Goal: Task Accomplishment & Management: Complete application form

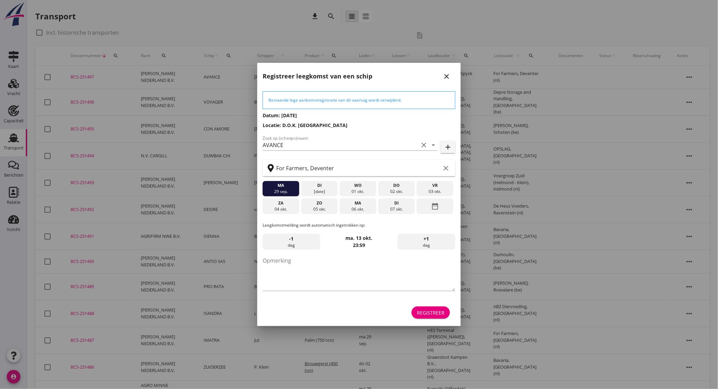
click at [432, 187] on div "vr" at bounding box center [434, 185] width 33 height 6
click at [432, 311] on div "Registreer" at bounding box center [430, 312] width 27 height 7
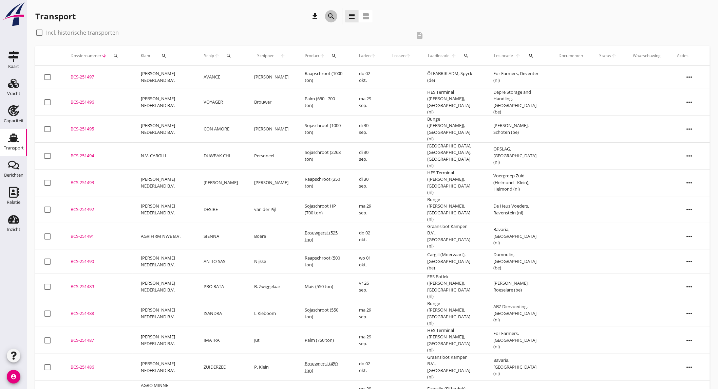
click at [333, 16] on icon "search" at bounding box center [331, 16] width 8 height 8
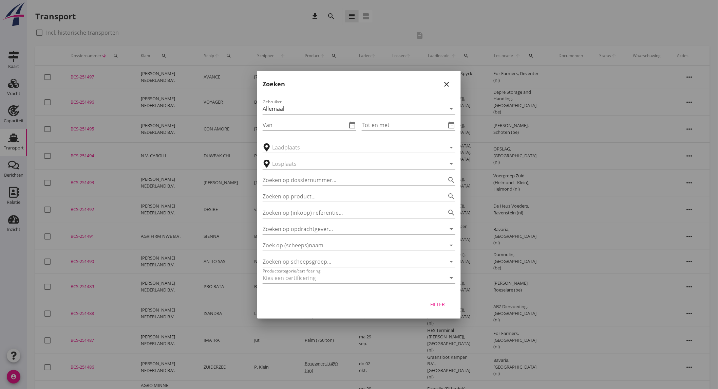
click at [443, 84] on icon "close" at bounding box center [447, 84] width 8 height 8
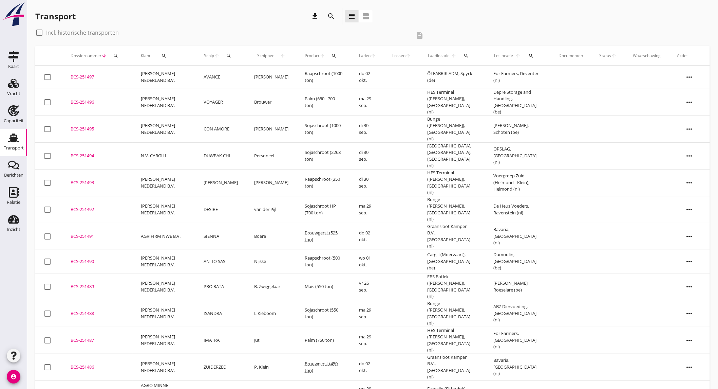
click at [327, 19] on icon "search" at bounding box center [331, 16] width 8 height 8
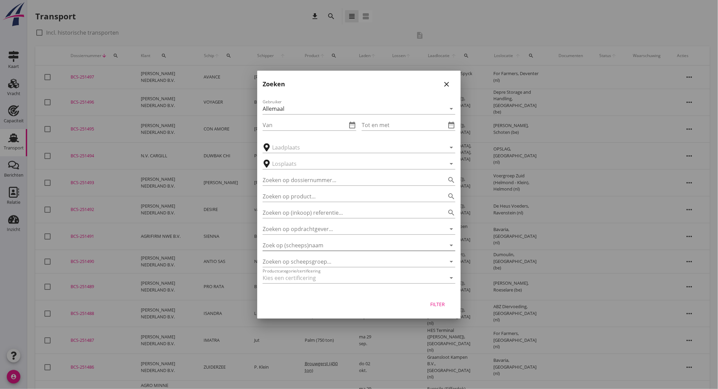
click at [308, 250] on div "Zoek op (scheeps)naam arrow_drop_down" at bounding box center [359, 245] width 193 height 11
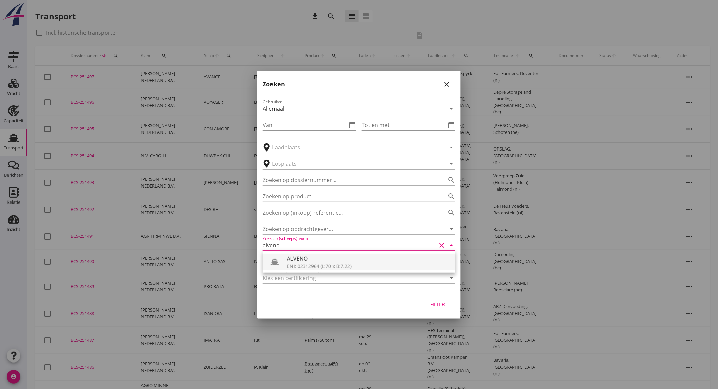
click at [306, 259] on div "ALVENO" at bounding box center [368, 258] width 163 height 8
click at [435, 300] on button "Filter" at bounding box center [438, 304] width 30 height 12
type input "ALVENO"
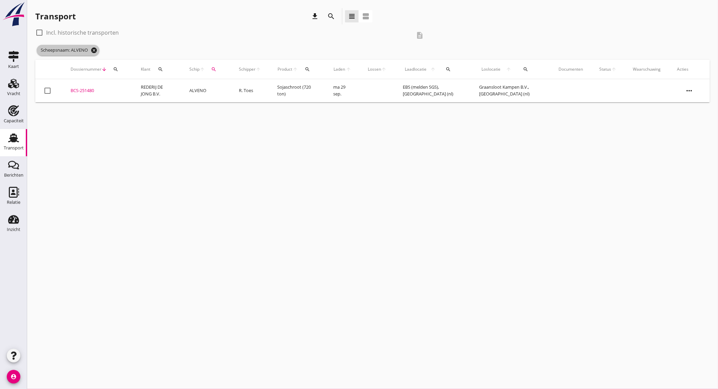
click at [96, 49] on icon "cancel" at bounding box center [94, 50] width 7 height 7
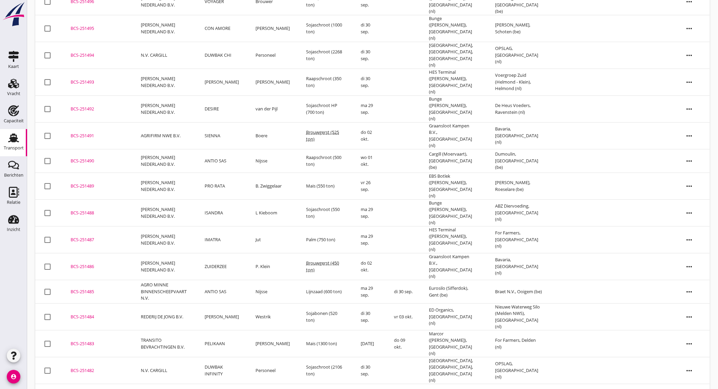
scroll to position [175, 0]
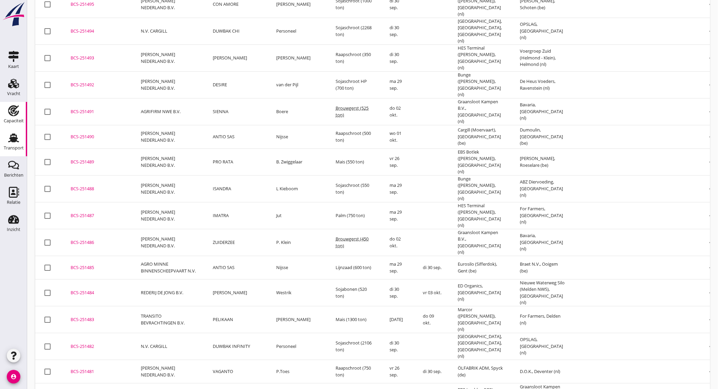
drag, startPoint x: 8, startPoint y: 108, endPoint x: 29, endPoint y: 107, distance: 20.4
click at [8, 108] on icon "Capaciteit" at bounding box center [13, 110] width 11 height 11
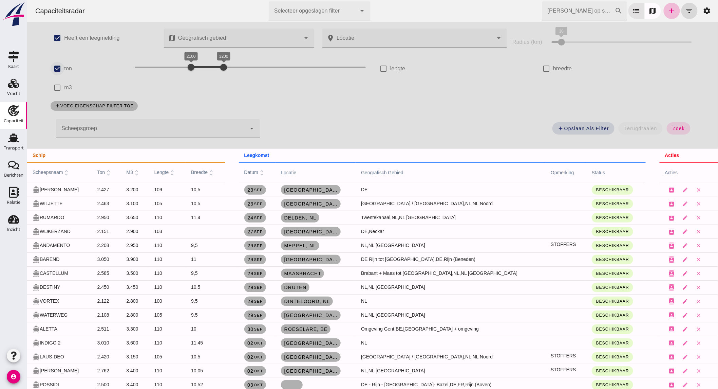
click at [100, 120] on div at bounding box center [151, 128] width 190 height 19
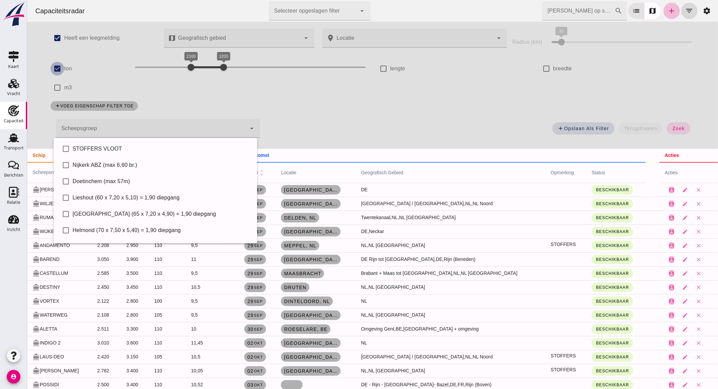
click at [53, 67] on input "ton" at bounding box center [57, 69] width 14 height 14
checkbox input "false"
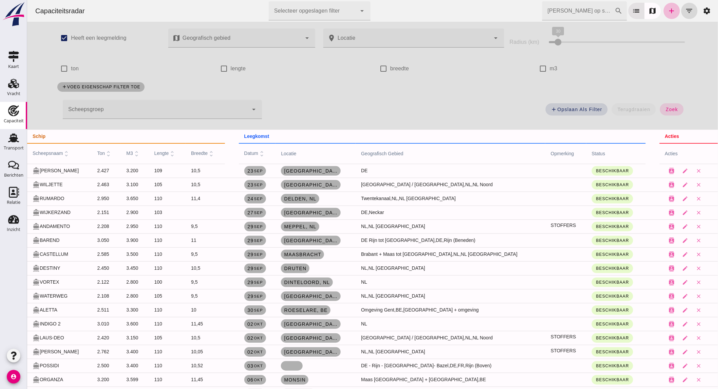
click at [86, 104] on div at bounding box center [155, 109] width 186 height 19
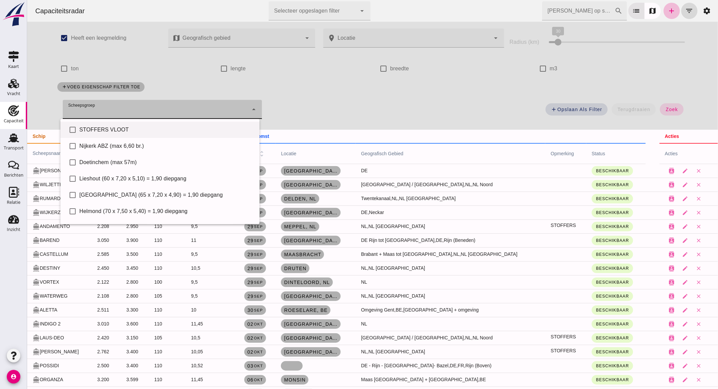
click at [108, 133] on div "STOFFERS VLOOT" at bounding box center [166, 130] width 175 height 8
type input "STOFFERS VLOOT"
checkbox input "true"
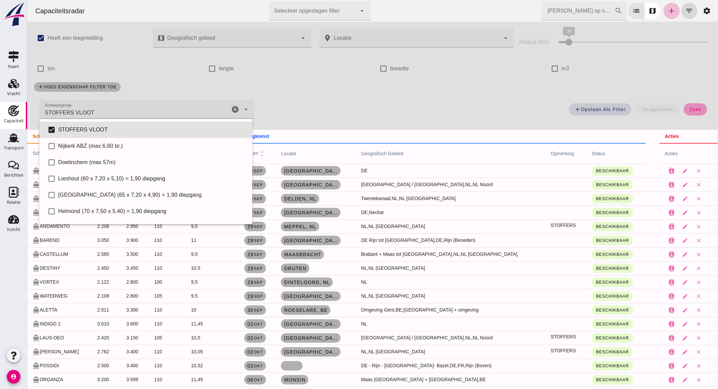
click at [694, 113] on button "zoek" at bounding box center [694, 109] width 23 height 12
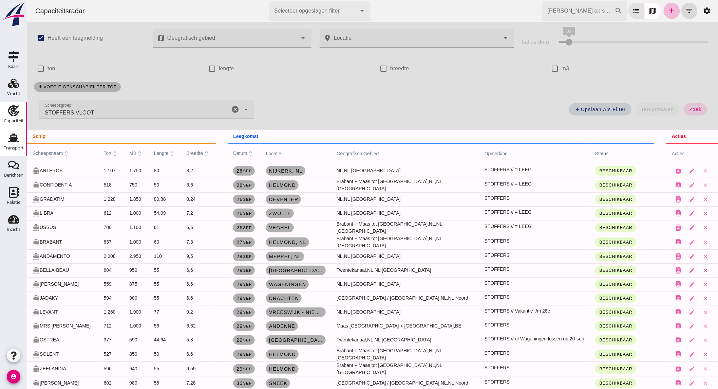
click at [16, 139] on use at bounding box center [13, 137] width 11 height 9
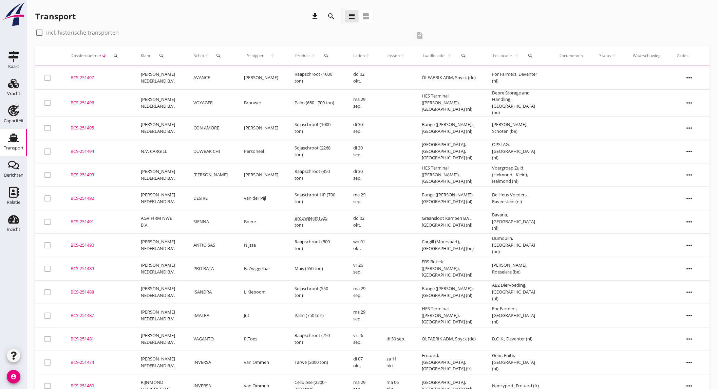
click at [327, 14] on icon "search" at bounding box center [331, 16] width 8 height 8
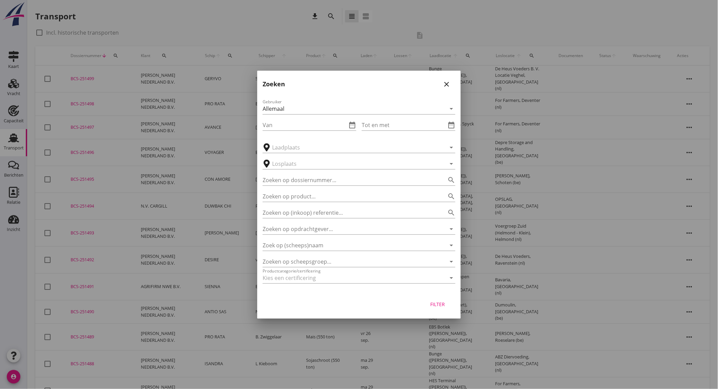
click at [235, 313] on div at bounding box center [359, 194] width 718 height 389
click at [447, 80] on icon "close" at bounding box center [447, 84] width 8 height 8
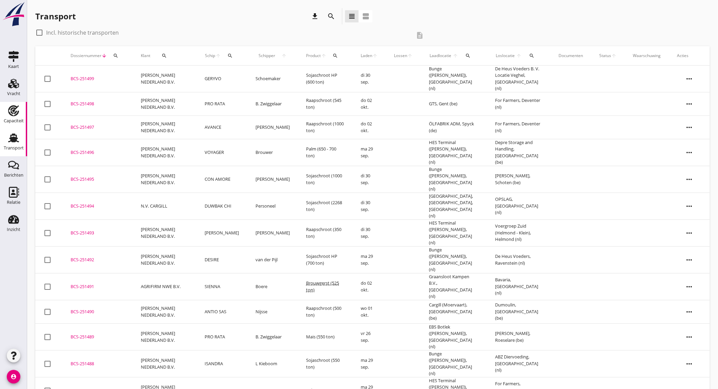
click at [20, 120] on div "Capaciteit" at bounding box center [14, 120] width 20 height 4
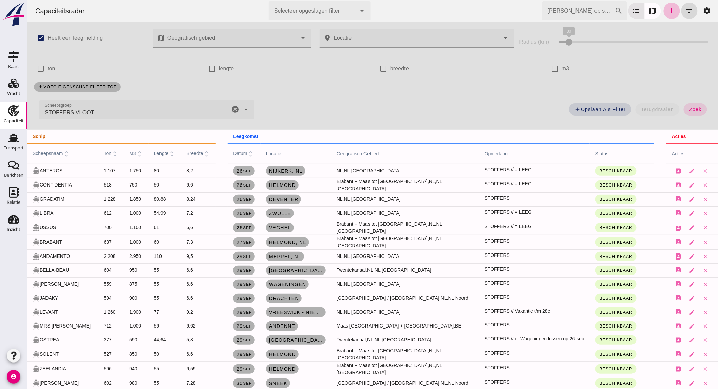
click at [231, 107] on icon "cancel" at bounding box center [235, 109] width 8 height 8
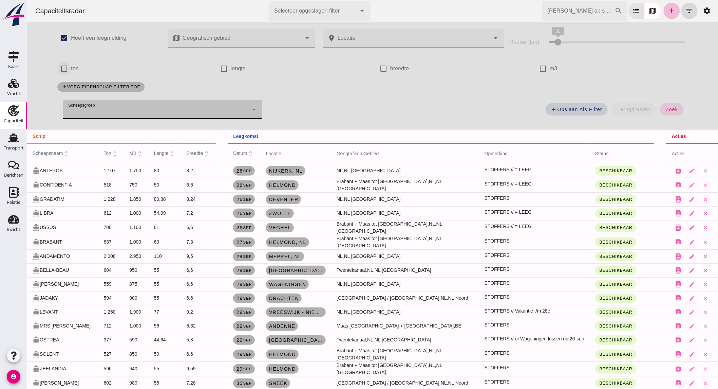
click at [58, 67] on input "ton" at bounding box center [64, 69] width 14 height 14
checkbox input "true"
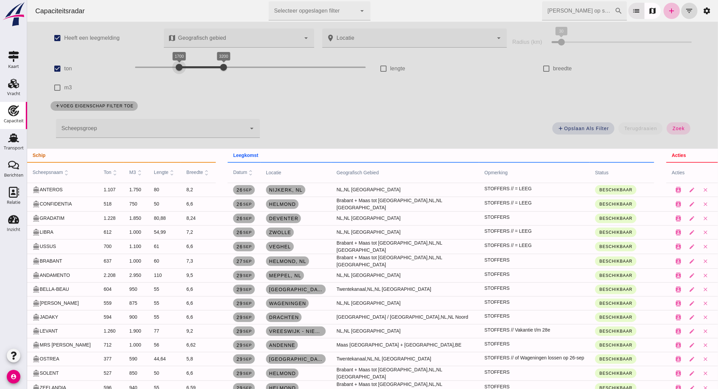
drag, startPoint x: 185, startPoint y: 67, endPoint x: 173, endPoint y: 66, distance: 11.9
click at [173, 66] on div at bounding box center [179, 67] width 14 height 14
drag, startPoint x: 216, startPoint y: 68, endPoint x: 187, endPoint y: 66, distance: 28.9
click at [187, 66] on div at bounding box center [191, 67] width 14 height 14
click at [175, 67] on div at bounding box center [176, 67] width 14 height 14
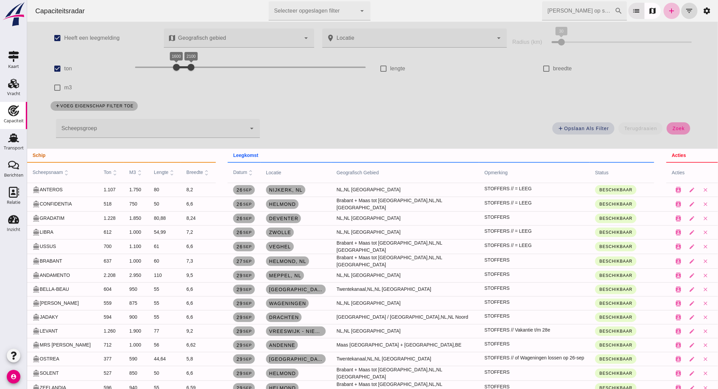
click at [673, 130] on span "zoek" at bounding box center [678, 128] width 13 height 5
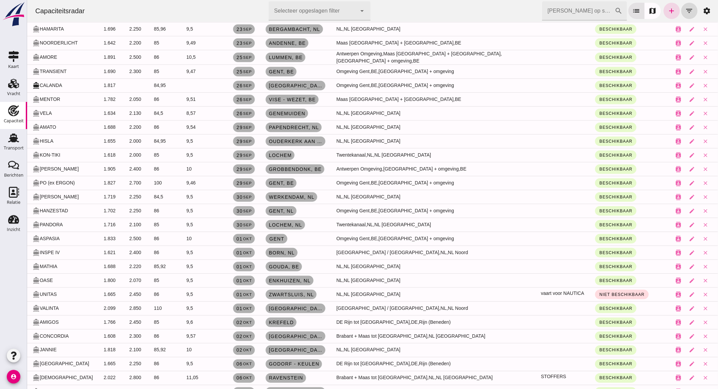
scroll to position [212, 0]
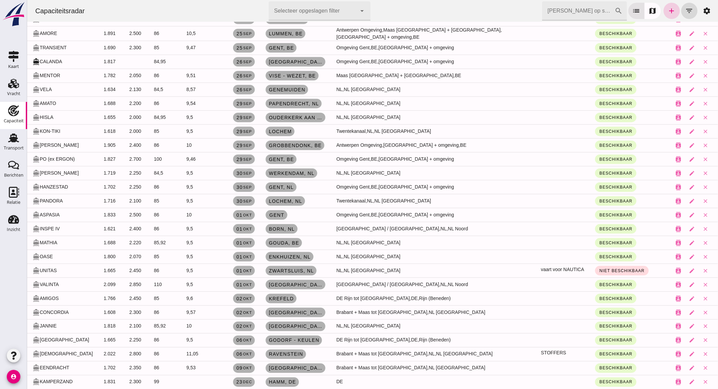
click at [668, 9] on icon "add" at bounding box center [672, 11] width 8 height 8
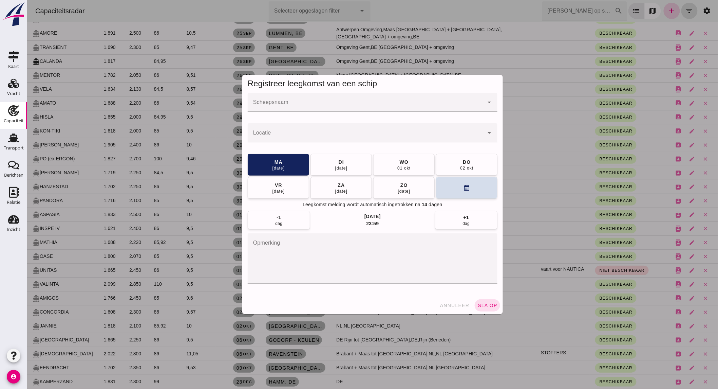
scroll to position [0, 0]
click at [337, 107] on input "Scheepsnaam" at bounding box center [365, 105] width 236 height 8
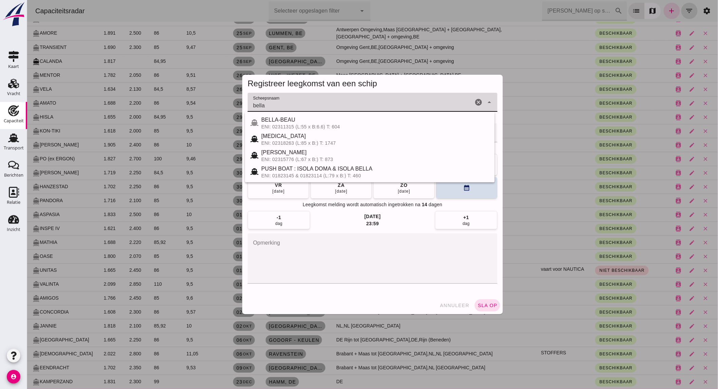
click at [332, 105] on input "bella" at bounding box center [359, 105] width 225 height 8
click at [321, 118] on div "BELLA-BEAU" at bounding box center [375, 120] width 228 height 8
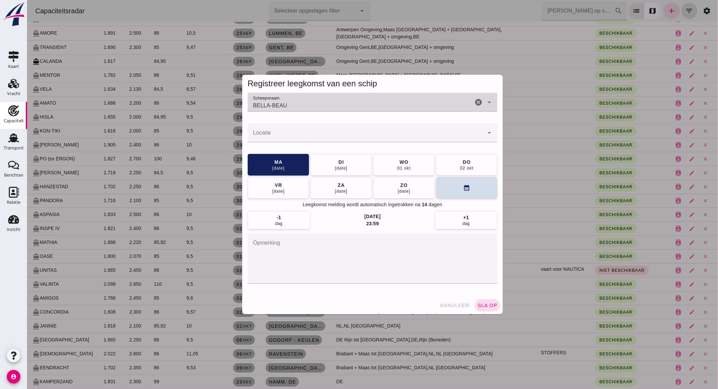
type input "BELLA-BEAU"
click at [313, 132] on input "Locatie" at bounding box center [365, 136] width 236 height 8
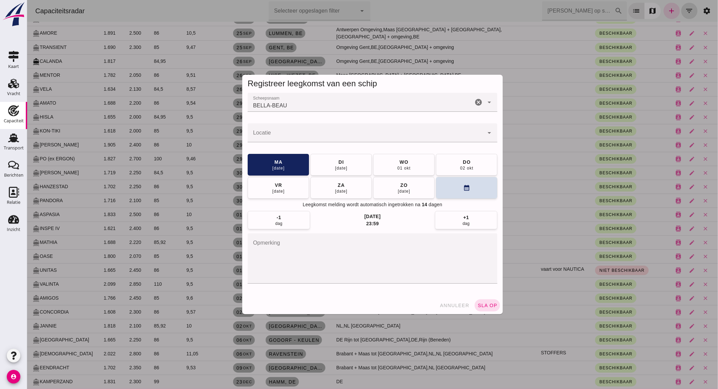
click at [295, 133] on input "Locatie" at bounding box center [365, 136] width 236 height 8
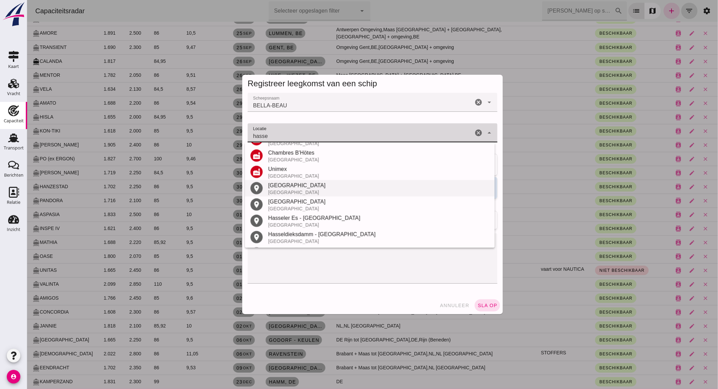
scroll to position [144, 0]
click at [327, 185] on div "[GEOGRAPHIC_DATA]" at bounding box center [378, 185] width 221 height 8
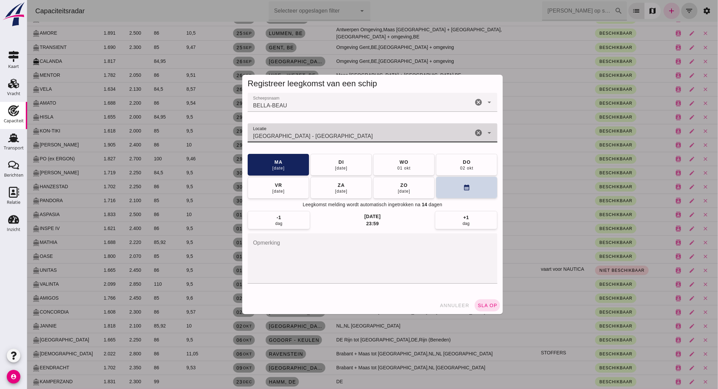
type input "[GEOGRAPHIC_DATA] - [GEOGRAPHIC_DATA]"
click at [463, 192] on button "calendar_month" at bounding box center [466, 187] width 61 height 22
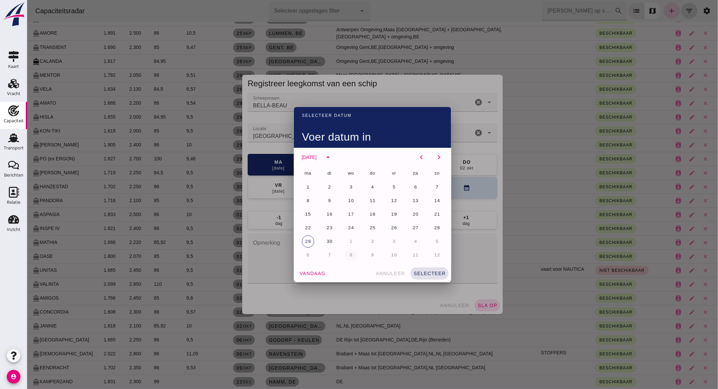
click at [349, 253] on span "8" at bounding box center [350, 254] width 3 height 5
click at [427, 273] on span "selecteer" at bounding box center [429, 272] width 33 height 5
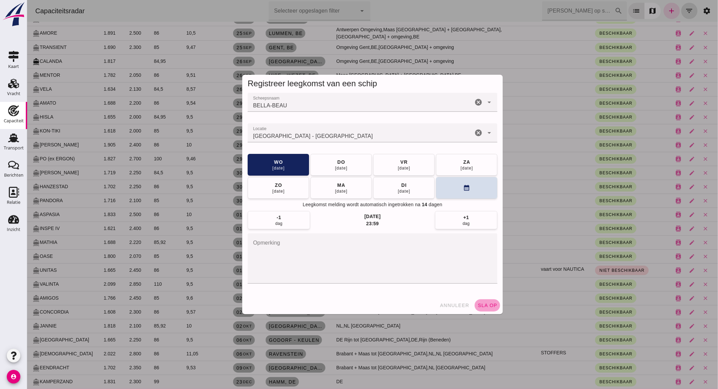
click at [490, 307] on span "sla op" at bounding box center [487, 304] width 20 height 5
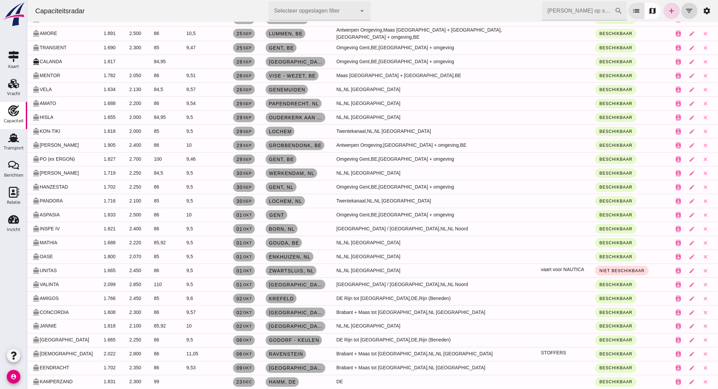
scroll to position [0, 0]
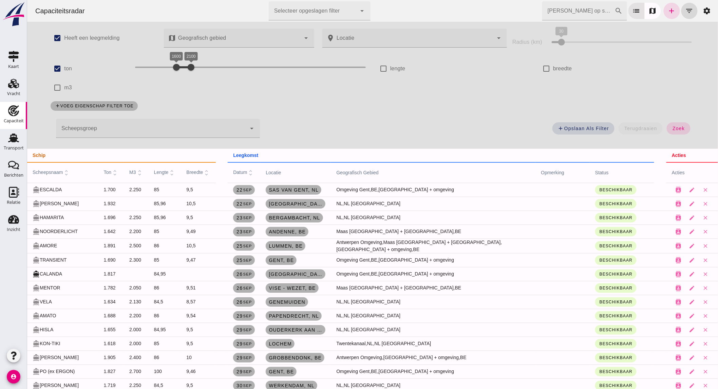
click at [66, 69] on label "ton" at bounding box center [68, 68] width 8 height 19
click at [64, 69] on input "ton" at bounding box center [57, 69] width 14 height 14
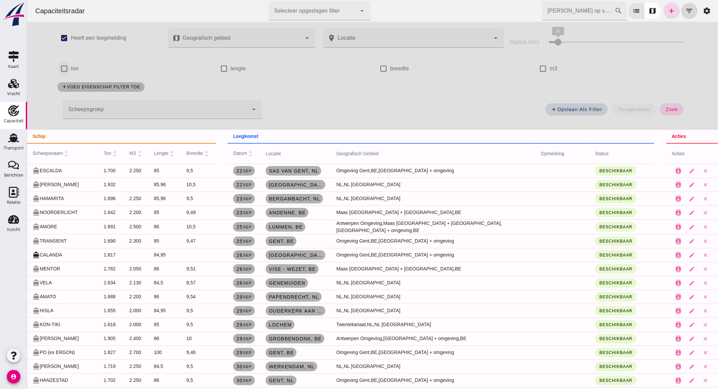
click at [63, 64] on input "ton" at bounding box center [64, 69] width 14 height 14
checkbox input "true"
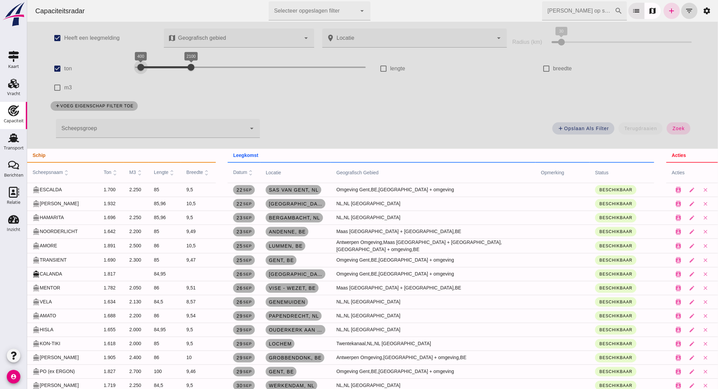
drag, startPoint x: 167, startPoint y: 62, endPoint x: 133, endPoint y: 72, distance: 35.6
click at [134, 72] on div at bounding box center [141, 67] width 14 height 14
drag, startPoint x: 186, startPoint y: 67, endPoint x: 155, endPoint y: 69, distance: 30.6
click at [155, 69] on div at bounding box center [158, 67] width 14 height 14
click at [667, 125] on button "zoek" at bounding box center [678, 128] width 23 height 12
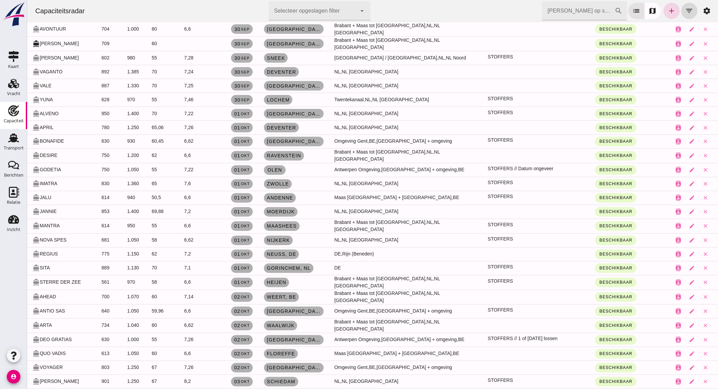
scroll to position [438, 0]
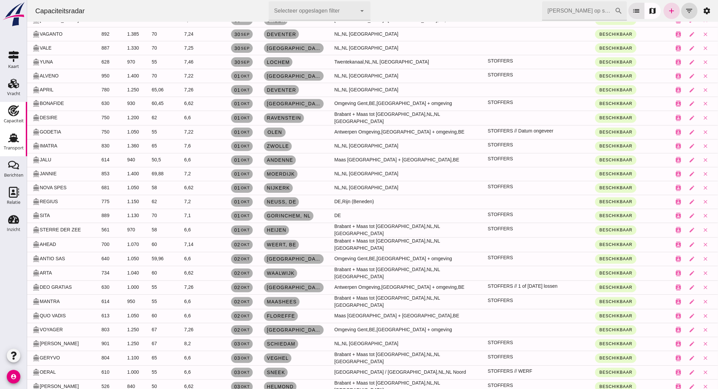
click at [4, 141] on link "Transport Transport" at bounding box center [13, 142] width 27 height 27
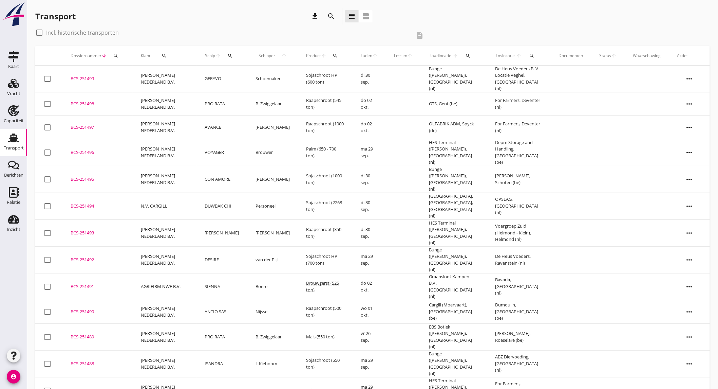
click at [333, 18] on icon "search" at bounding box center [331, 16] width 8 height 8
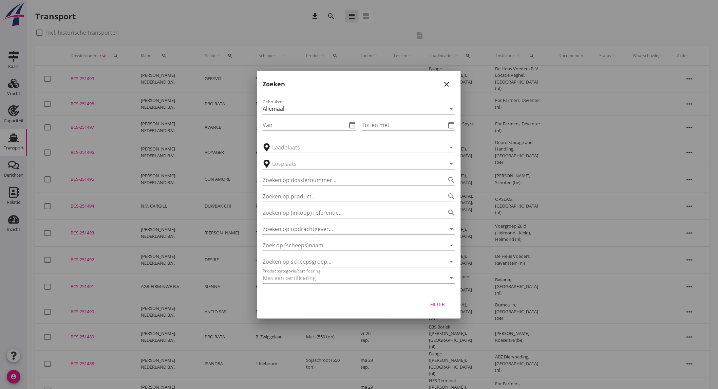
click at [317, 243] on input "Zoek op (scheeps)naam" at bounding box center [350, 245] width 174 height 11
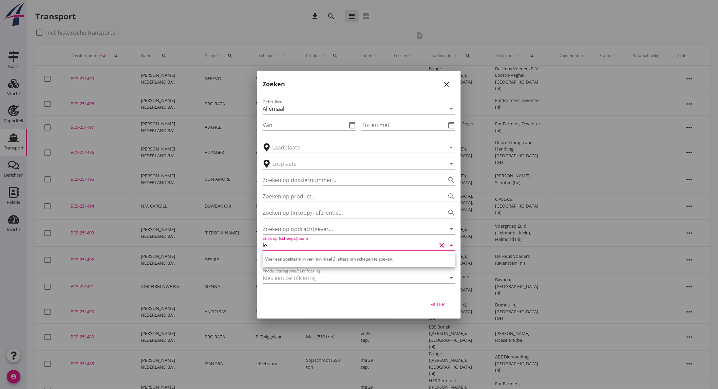
type input "le"
click at [445, 82] on icon "close" at bounding box center [447, 84] width 8 height 8
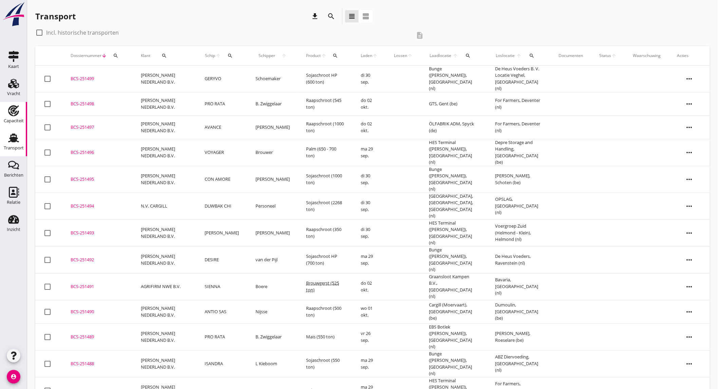
click at [18, 117] on div "Capaciteit" at bounding box center [14, 121] width 20 height 10
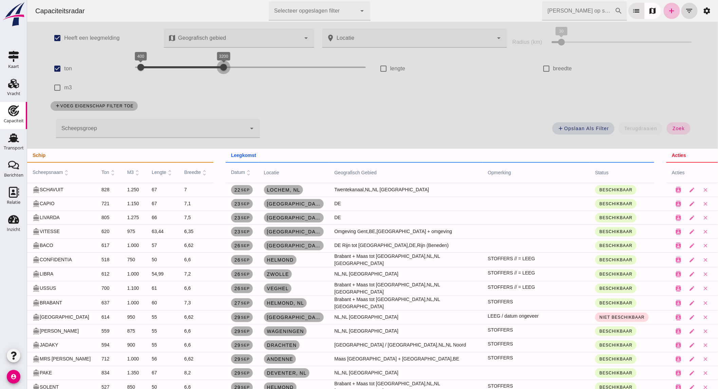
drag, startPoint x: 187, startPoint y: 69, endPoint x: 225, endPoint y: 69, distance: 37.3
click at [225, 69] on div at bounding box center [224, 67] width 14 height 14
drag, startPoint x: 151, startPoint y: 67, endPoint x: 156, endPoint y: 67, distance: 5.8
click at [156, 67] on div "1000 3400 1000 3400" at bounding box center [250, 67] width 231 height 11
drag, startPoint x: 226, startPoint y: 67, endPoint x: 200, endPoint y: 69, distance: 25.9
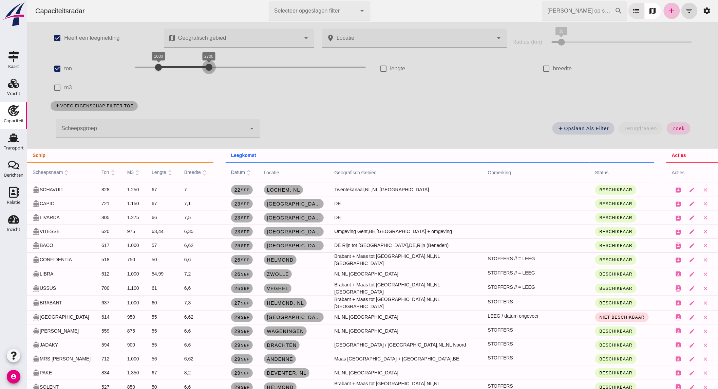
click at [202, 69] on div at bounding box center [209, 67] width 14 height 14
click at [205, 129] on div at bounding box center [151, 128] width 190 height 19
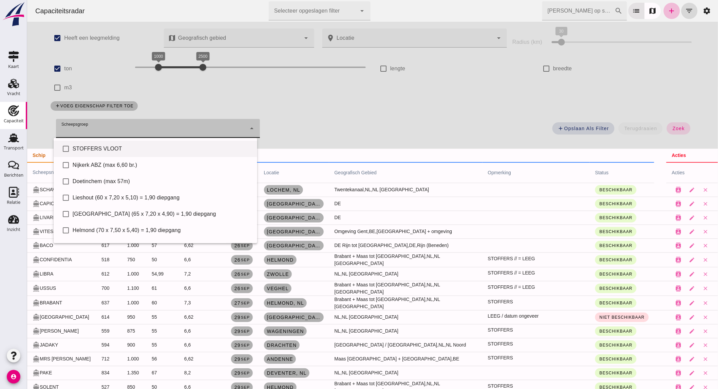
click at [120, 147] on div "STOFFERS VLOOT" at bounding box center [161, 149] width 179 height 8
type input "STOFFERS VLOOT"
checkbox input "true"
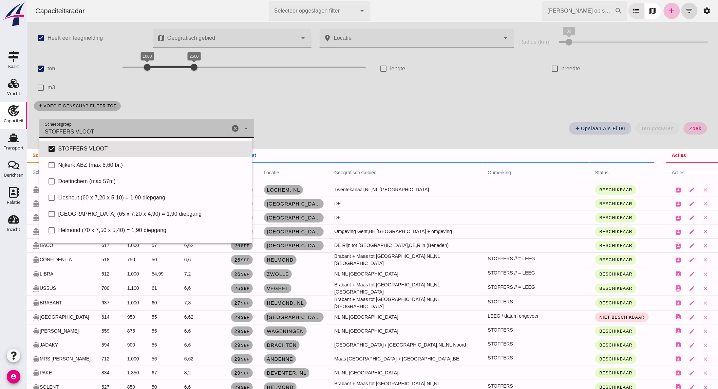
click at [689, 128] on span "zoek" at bounding box center [695, 128] width 13 height 5
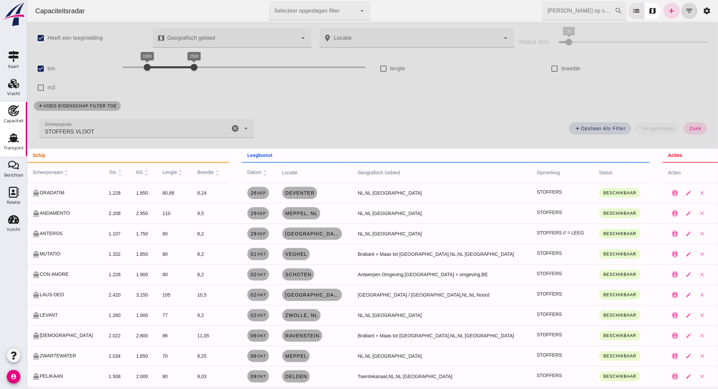
drag, startPoint x: 15, startPoint y: 145, endPoint x: 19, endPoint y: 144, distance: 4.4
click at [15, 145] on div "Transport" at bounding box center [14, 148] width 20 height 10
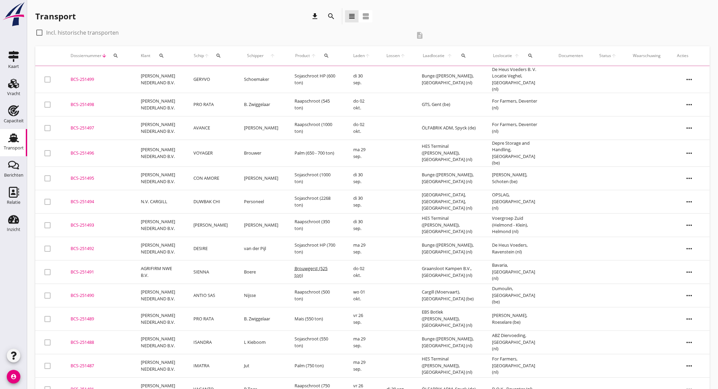
click at [330, 15] on icon "search" at bounding box center [331, 16] width 8 height 8
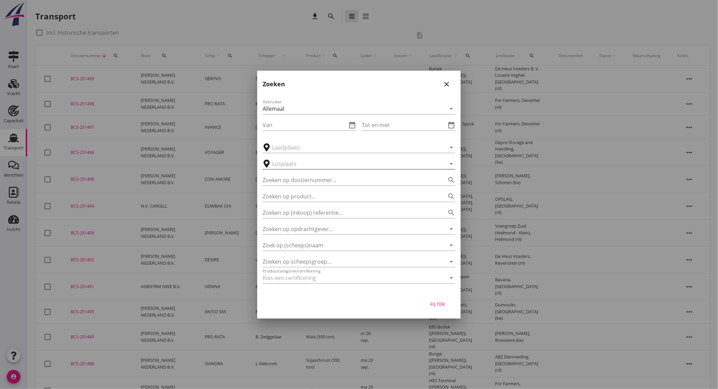
click at [309, 167] on input "text" at bounding box center [354, 163] width 164 height 11
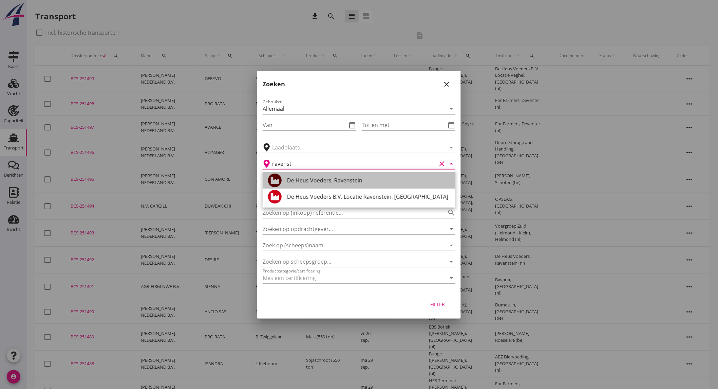
click at [338, 184] on div "De Heus Voeders, Ravenstein" at bounding box center [368, 180] width 163 height 8
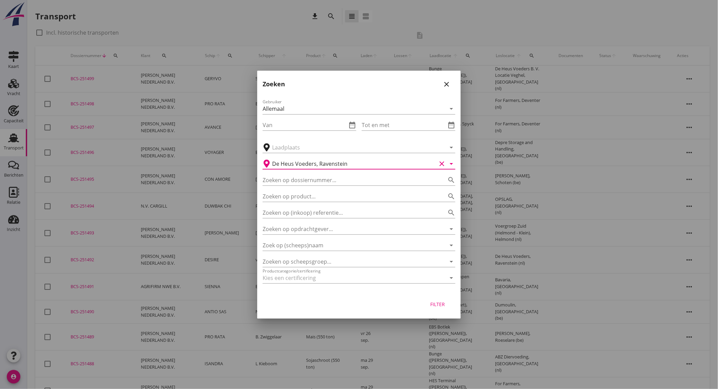
click at [436, 306] on div "Filter" at bounding box center [437, 303] width 19 height 7
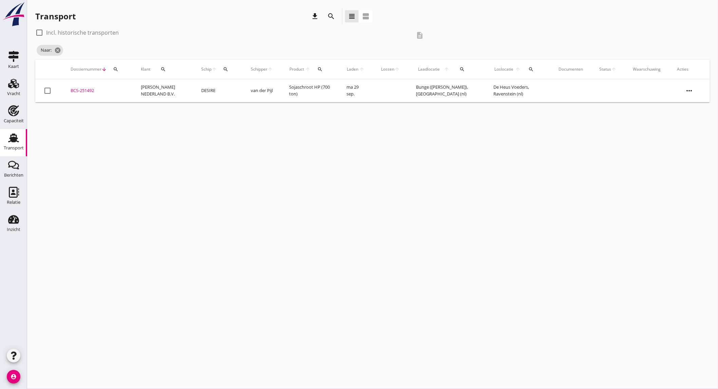
type input "De Heus Voeders"
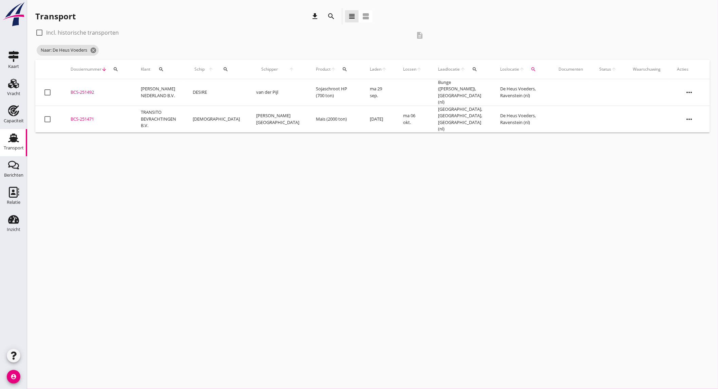
click at [253, 89] on td "van der Pijl" at bounding box center [278, 92] width 60 height 27
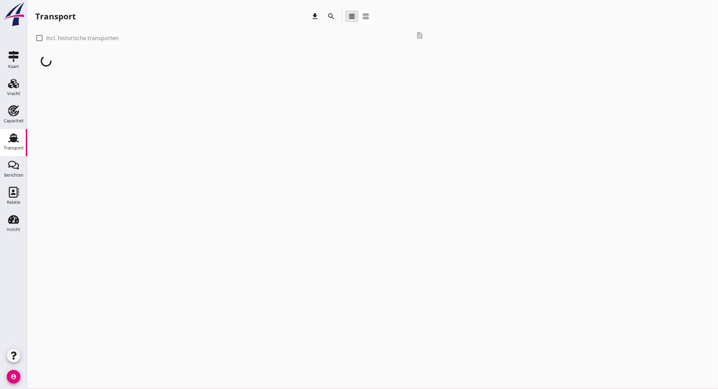
click at [328, 16] on icon "search" at bounding box center [331, 16] width 8 height 8
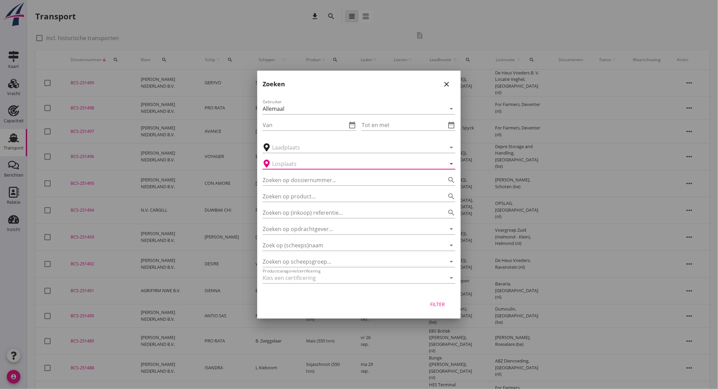
click at [317, 166] on input "text" at bounding box center [354, 163] width 164 height 11
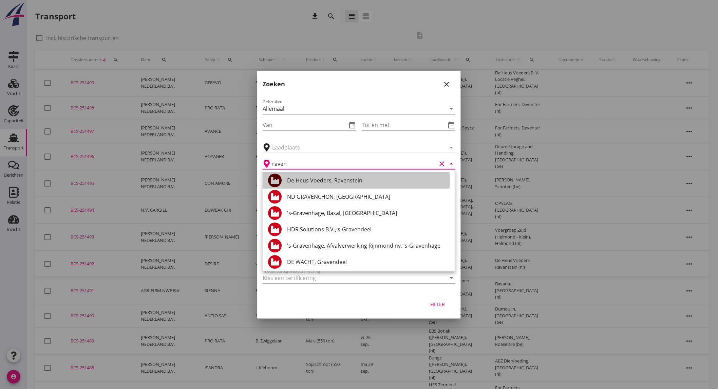
drag, startPoint x: 329, startPoint y: 182, endPoint x: 335, endPoint y: 185, distance: 7.3
click at [329, 182] on div "De Heus Voeders, Ravenstein" at bounding box center [368, 180] width 163 height 8
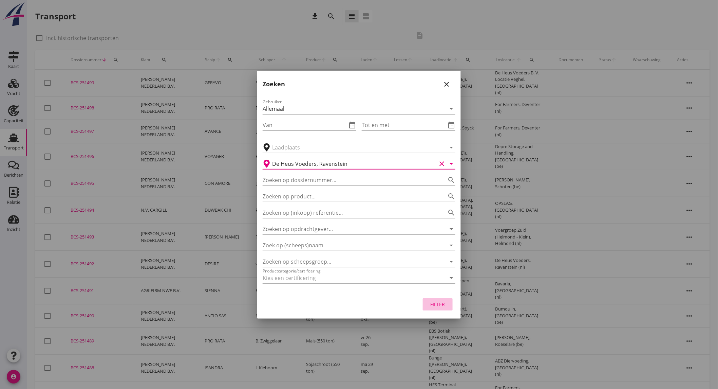
click at [444, 303] on div "Filter" at bounding box center [437, 303] width 19 height 7
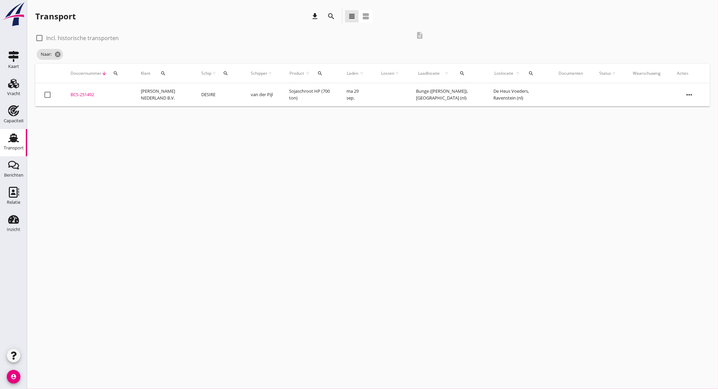
type input "De Heus Voeders"
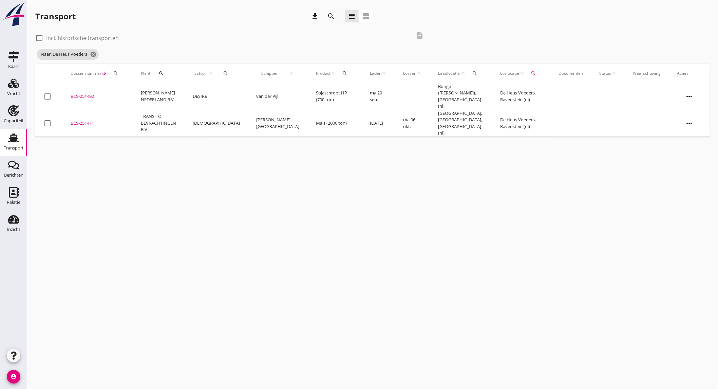
click at [86, 36] on label "Incl. historische transporten" at bounding box center [82, 38] width 73 height 7
checkbox input "true"
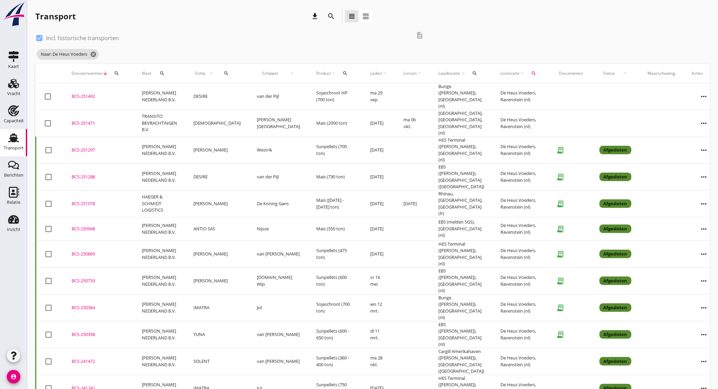
click at [308, 217] on td "Mais (550 ton)" at bounding box center [335, 228] width 54 height 23
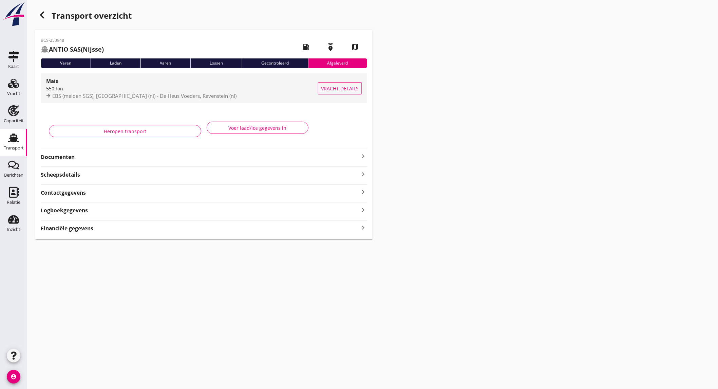
click at [113, 91] on div "550 ton" at bounding box center [182, 88] width 272 height 7
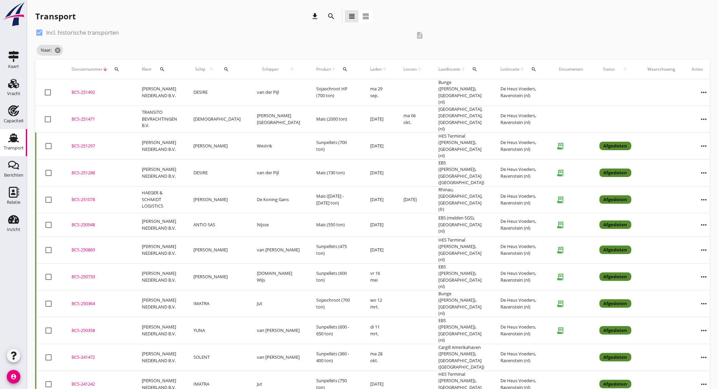
click at [217, 91] on td "DESIRE" at bounding box center [216, 92] width 63 height 27
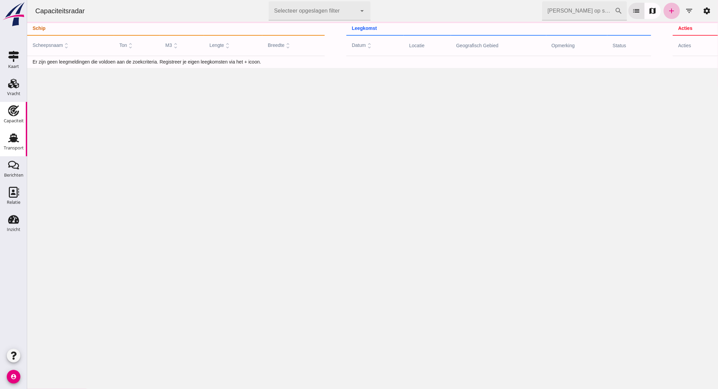
click at [14, 144] on div "Transport" at bounding box center [14, 148] width 20 height 10
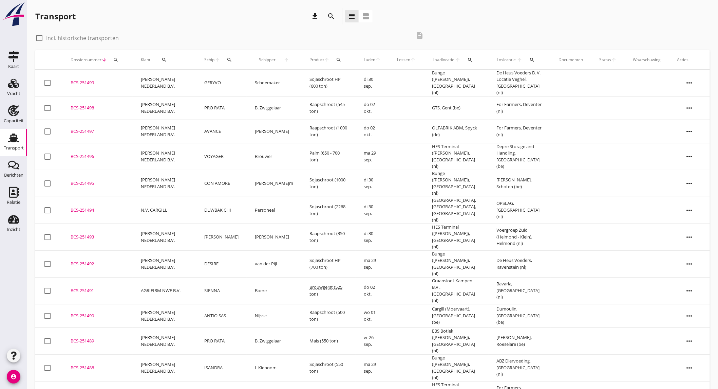
click at [336, 15] on div "search" at bounding box center [331, 16] width 12 height 8
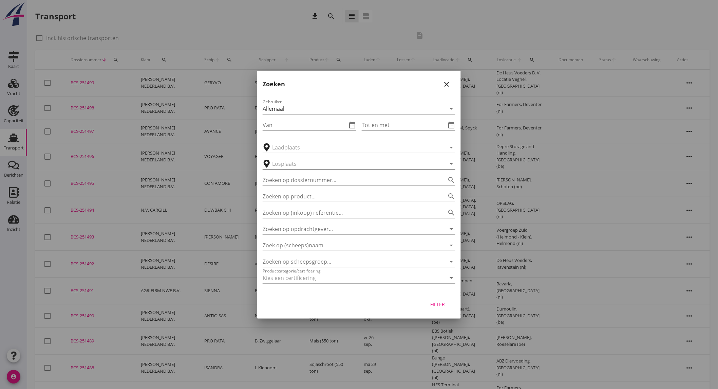
click at [284, 165] on input "text" at bounding box center [354, 163] width 164 height 11
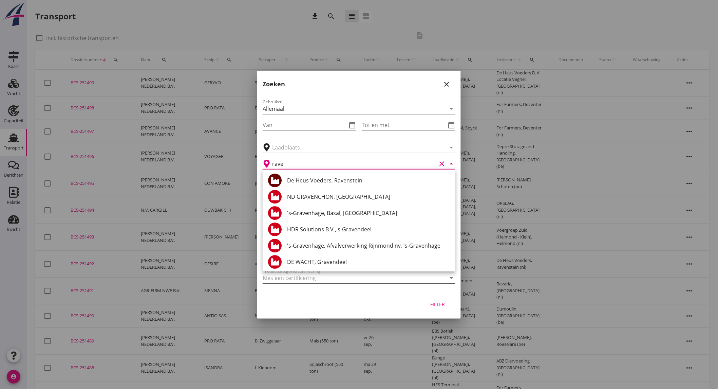
click at [345, 182] on div "De Heus Voeders, Ravenstein" at bounding box center [368, 180] width 163 height 8
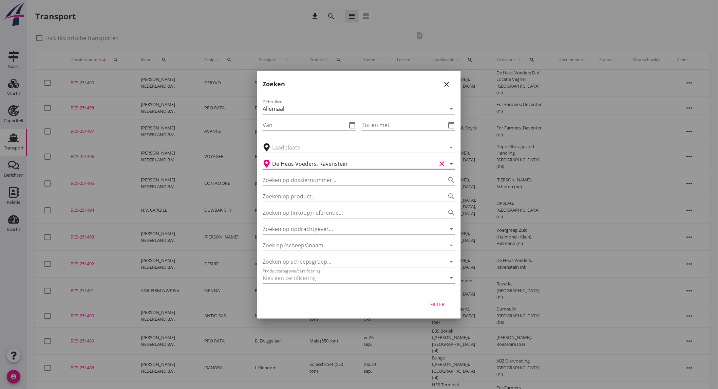
type input "De Heus Voeders, Ravenstein"
click at [441, 301] on div "Filter" at bounding box center [437, 303] width 19 height 7
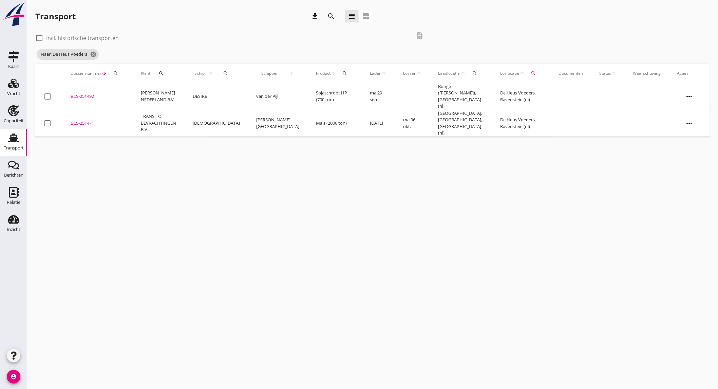
click at [233, 93] on td "DESIRE" at bounding box center [216, 96] width 63 height 27
click at [216, 94] on td "DESIRE" at bounding box center [216, 96] width 63 height 27
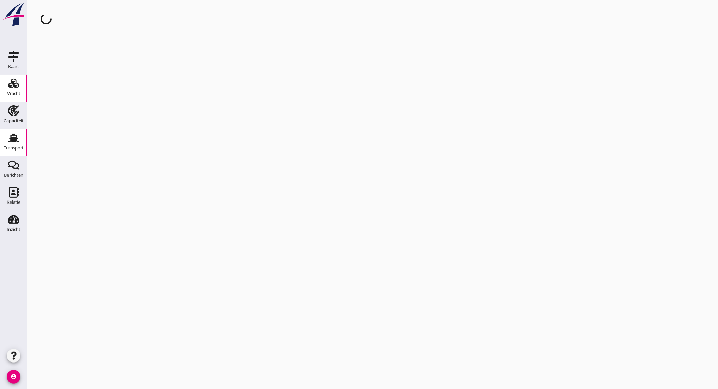
click at [11, 93] on div "Vracht" at bounding box center [13, 93] width 13 height 4
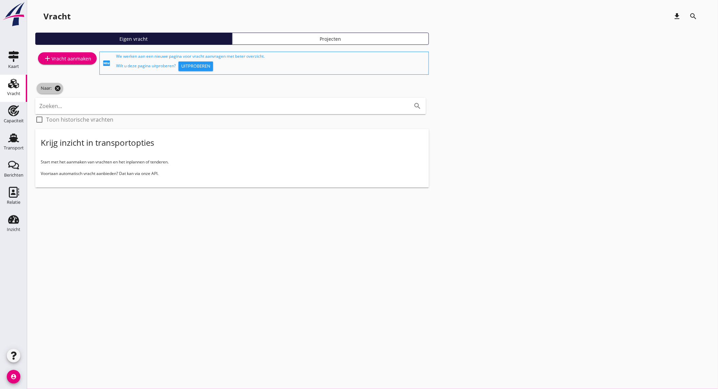
click at [55, 87] on icon "cancel" at bounding box center [57, 88] width 7 height 7
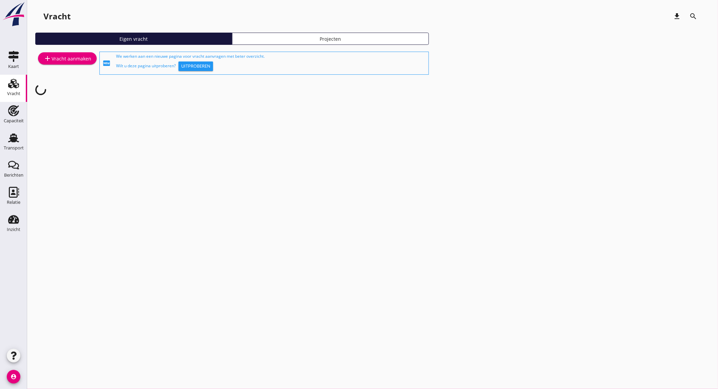
click at [53, 60] on div "add Vracht aanmaken" at bounding box center [67, 58] width 48 height 8
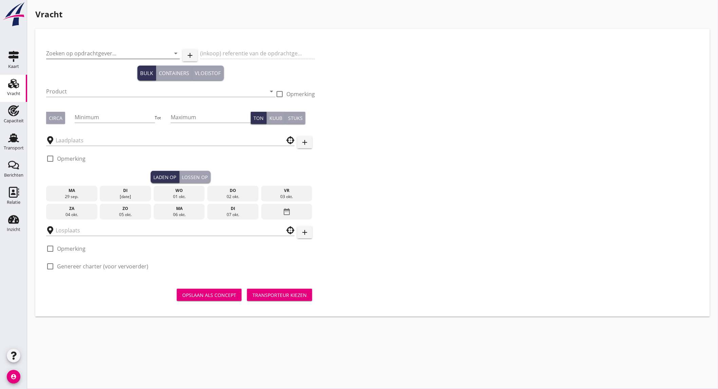
click at [64, 54] on input "Zoeken op opdrachtgever..." at bounding box center [103, 53] width 115 height 11
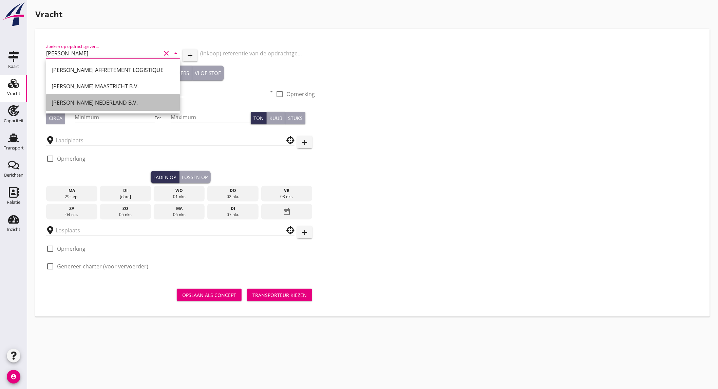
click at [121, 99] on div "[PERSON_NAME] NEDERLAND B.V." at bounding box center [113, 102] width 123 height 8
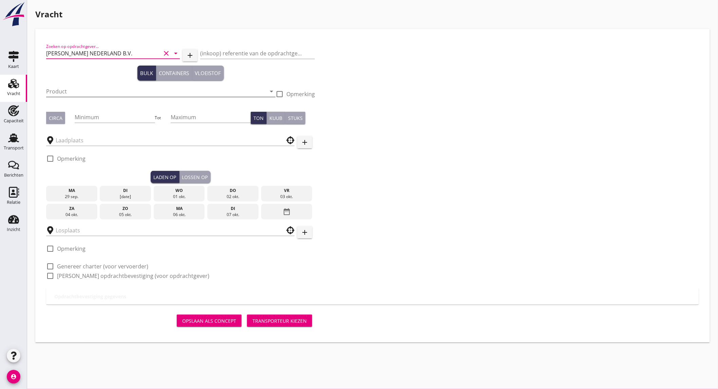
type input "[PERSON_NAME] NEDERLAND B.V."
click at [84, 89] on input "Product" at bounding box center [156, 91] width 220 height 11
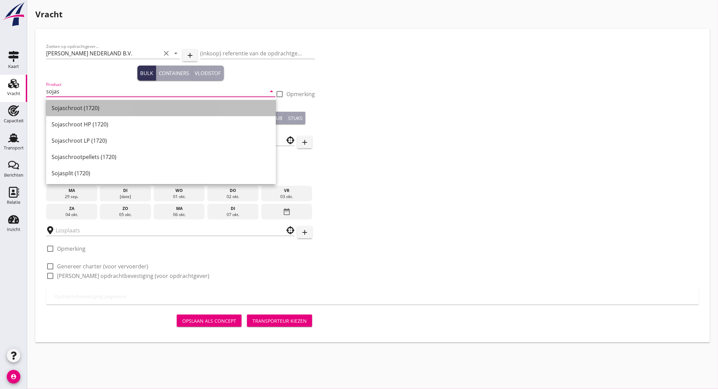
click at [85, 105] on div "Sojaschroot (1720)" at bounding box center [161, 108] width 219 height 8
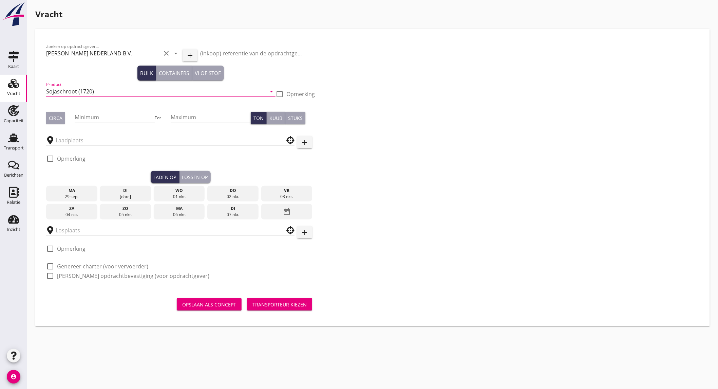
type input "Sojaschroot (1720)"
click at [55, 114] on div "Circa" at bounding box center [56, 117] width 14 height 7
click at [94, 119] on input "Minimum" at bounding box center [115, 117] width 80 height 11
type input "550"
click at [190, 116] on input "Maximum" at bounding box center [211, 117] width 80 height 11
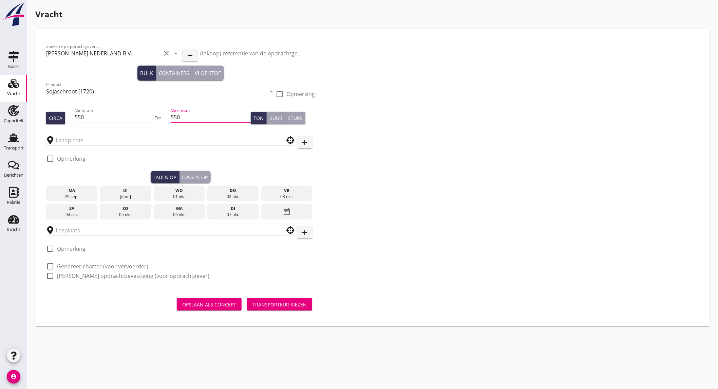
type input "550"
click at [124, 118] on input "550" at bounding box center [115, 117] width 80 height 11
type input "500"
click at [97, 140] on input "text" at bounding box center [166, 140] width 220 height 11
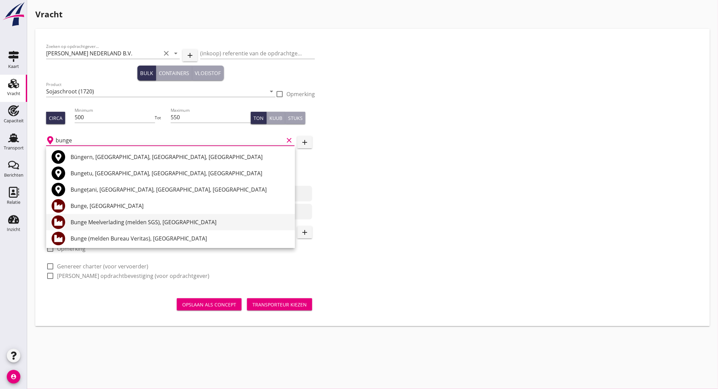
scroll to position [38, 0]
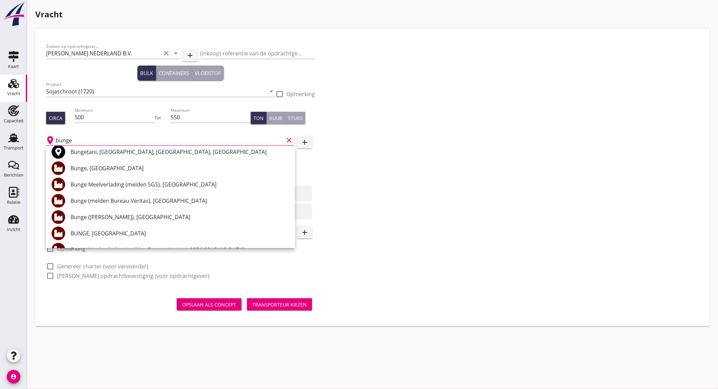
click at [161, 219] on div "Bunge (melden Peterson), Amsterdam" at bounding box center [180, 217] width 219 height 8
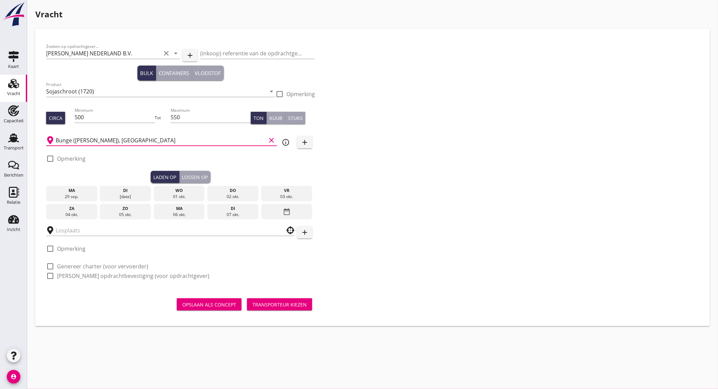
type input "Bunge (melden Peterson), Amsterdam"
drag, startPoint x: 79, startPoint y: 155, endPoint x: 86, endPoint y: 157, distance: 7.0
click at [80, 155] on label "Opmerking" at bounding box center [71, 158] width 29 height 7
checkbox input "true"
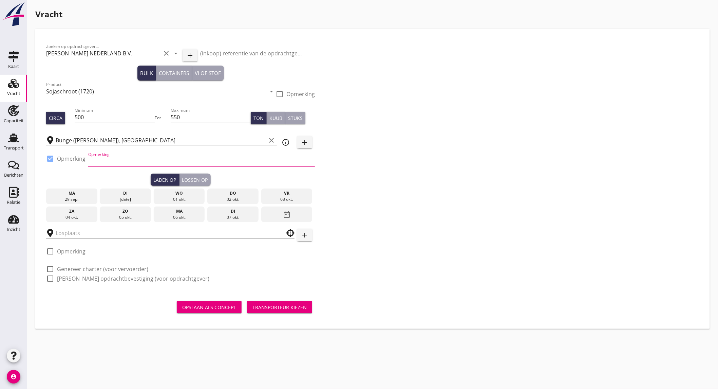
click at [118, 164] on input "Opmerking" at bounding box center [201, 161] width 227 height 11
type input "Mercuriushaven ex.Opslag"
click at [174, 194] on div "wo" at bounding box center [179, 193] width 48 height 6
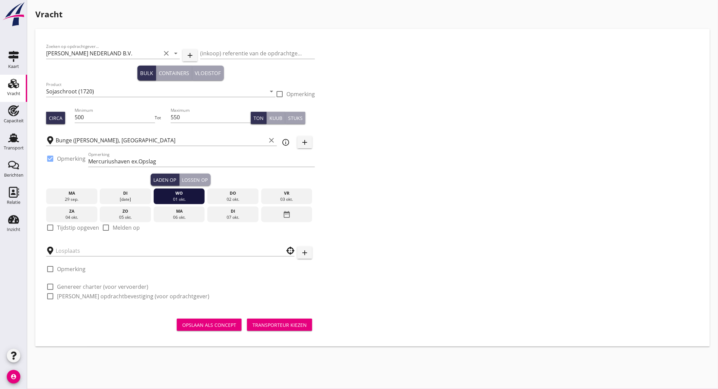
click at [82, 226] on label "Tijdstip opgeven" at bounding box center [78, 227] width 42 height 7
checkbox input "true"
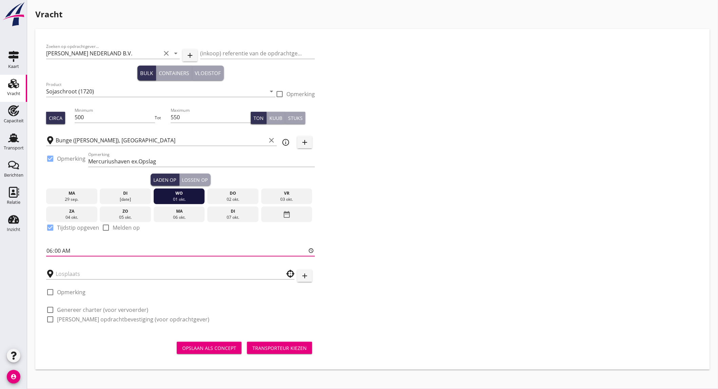
click at [72, 248] on input "06:00" at bounding box center [180, 250] width 269 height 11
type input "18:00"
click at [82, 270] on input "text" at bounding box center [166, 273] width 220 height 11
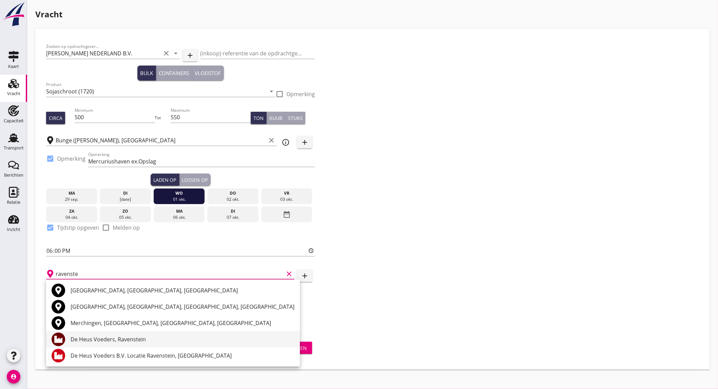
click at [104, 338] on div "De Heus Voeders, Ravenstein" at bounding box center [183, 339] width 224 height 8
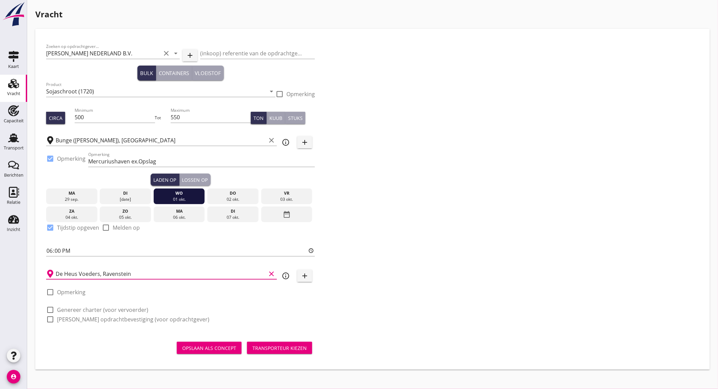
type input "De Heus Voeders, Ravenstein"
click at [88, 310] on label "Genereer charter (voor vervoerder)" at bounding box center [102, 309] width 91 height 7
checkbox input "true"
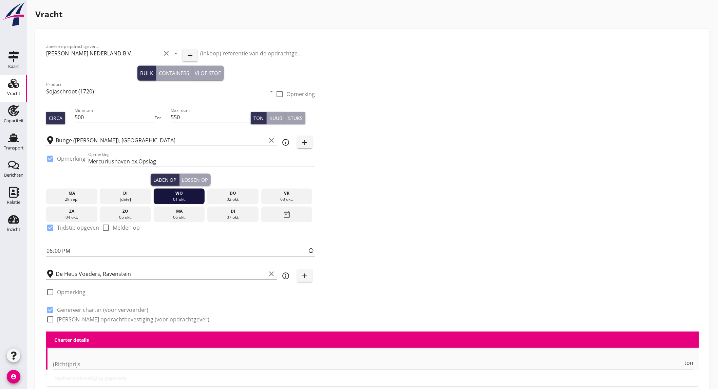
checkbox input "true"
click at [84, 318] on label "Genereer opdrachtbevestiging (voor opdrachtgever)" at bounding box center [133, 319] width 152 height 7
checkbox input "true"
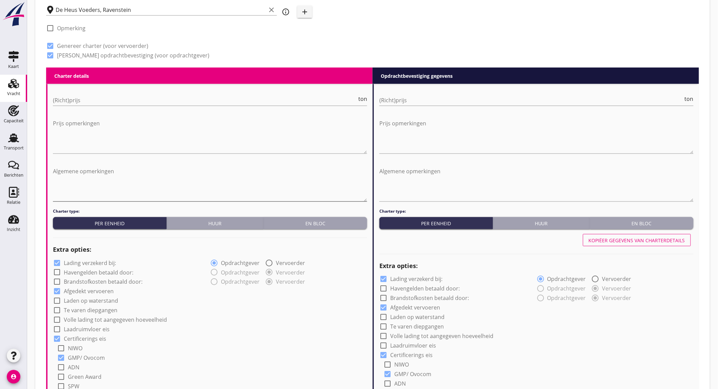
scroll to position [301, 0]
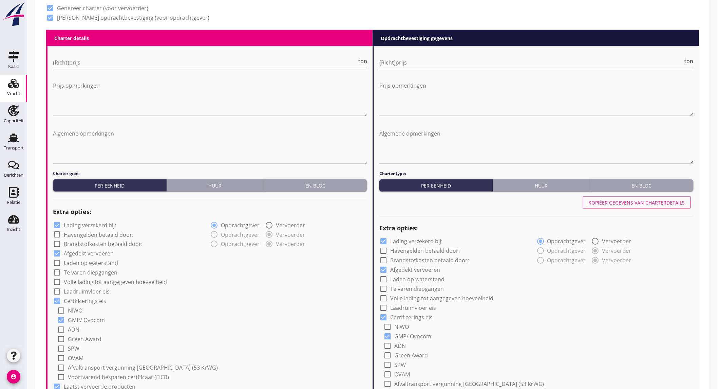
click at [161, 63] on input "(Richt)prijs" at bounding box center [205, 62] width 304 height 11
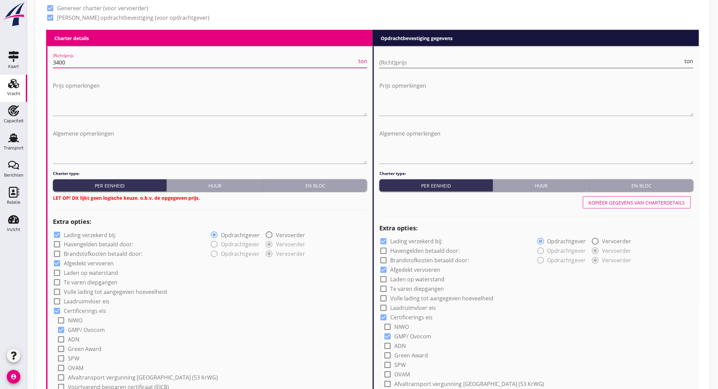
type input "3400"
click at [401, 65] on input "(Richt)prijs" at bounding box center [531, 62] width 304 height 11
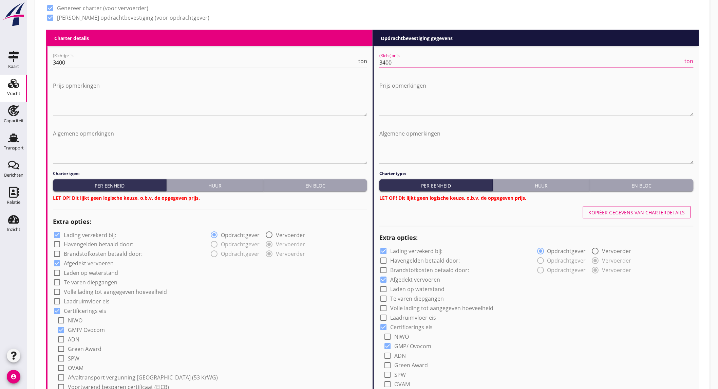
scroll to position [339, 0]
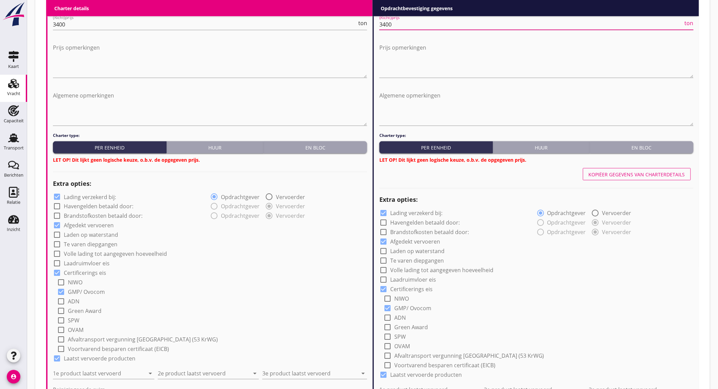
type input "3400"
click at [78, 198] on label "Lading verzekerd bij:" at bounding box center [90, 196] width 52 height 7
checkbox input "false"
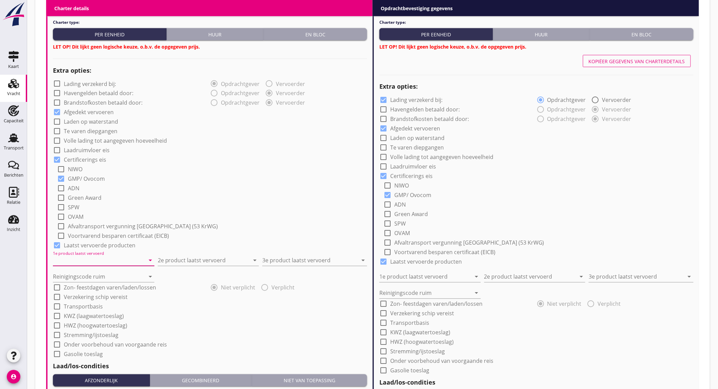
click at [89, 256] on input "1e product laatst vervoerd" at bounding box center [99, 260] width 92 height 11
click at [80, 273] on div "Raapschroot (1720)" at bounding box center [103, 277] width 91 height 8
type input "Raapschroot (1720)"
click at [222, 265] on input "2e product laatst vervoerd" at bounding box center [204, 260] width 92 height 11
click at [206, 291] on div "Sojahulpellets (1720)" at bounding box center [208, 293] width 91 height 8
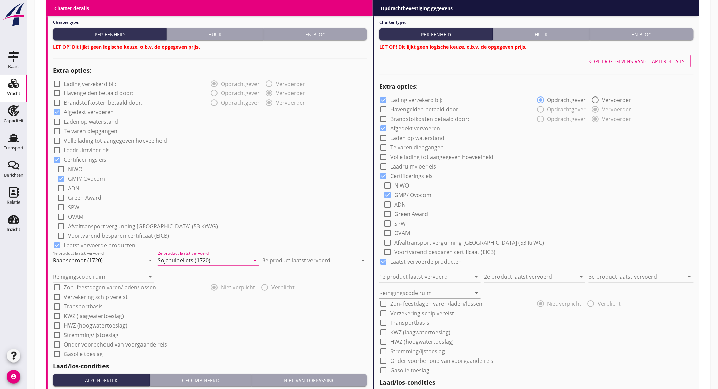
type input "Sojahulpellets (1720)"
click at [284, 257] on input "3e product laatst vervoerd" at bounding box center [309, 260] width 95 height 11
click at [289, 273] on div "Lupine" at bounding box center [315, 277] width 94 height 8
type input "Lupine"
click at [92, 272] on input "Reinigingscode ruim" at bounding box center [99, 276] width 92 height 11
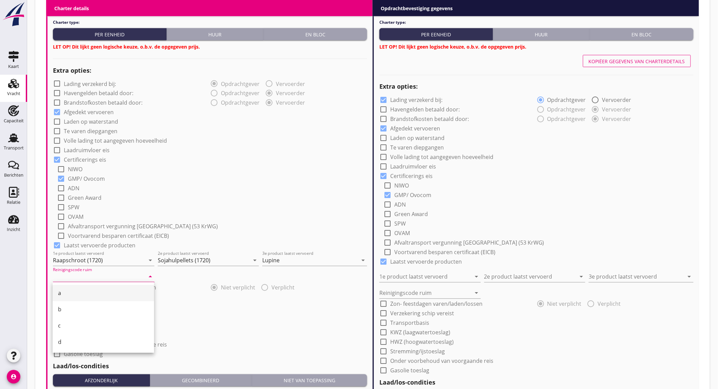
click at [79, 289] on div "a" at bounding box center [103, 293] width 91 height 8
type input "a"
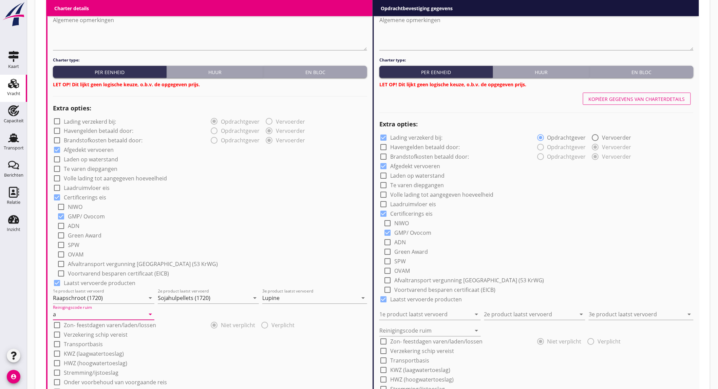
scroll to position [528, 0]
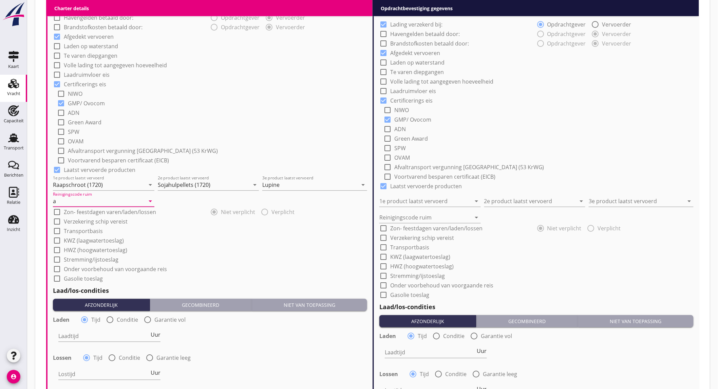
click at [128, 269] on label "Onder voorbehoud van voorgaande reis" at bounding box center [115, 269] width 103 height 7
checkbox input "true"
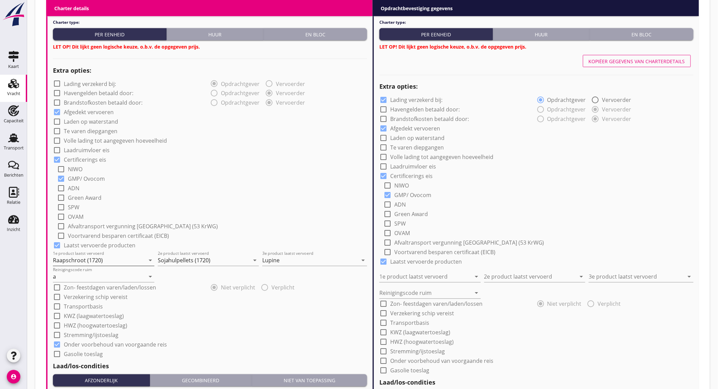
scroll to position [377, 0]
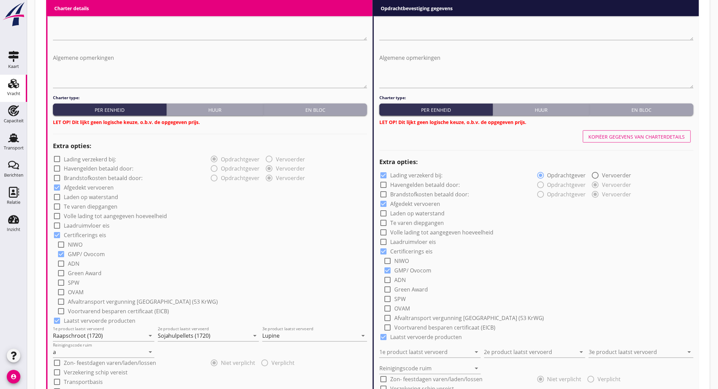
click at [314, 113] on button "En bloc" at bounding box center [316, 110] width 104 height 12
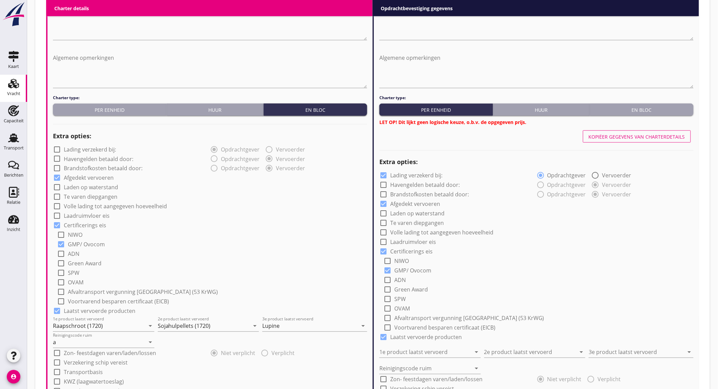
click at [668, 109] on div "En bloc" at bounding box center [642, 109] width 98 height 7
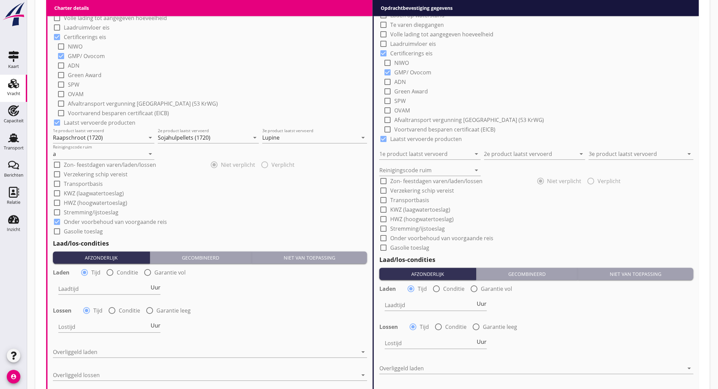
scroll to position [603, 0]
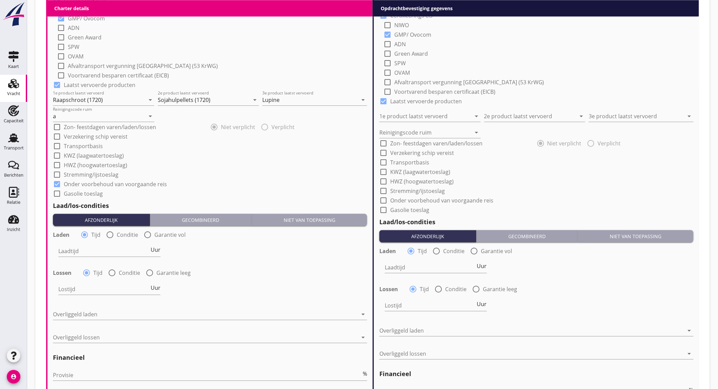
click at [108, 236] on div at bounding box center [110, 235] width 12 height 12
radio input "false"
radio input "true"
click at [117, 249] on div at bounding box center [130, 250] width 144 height 11
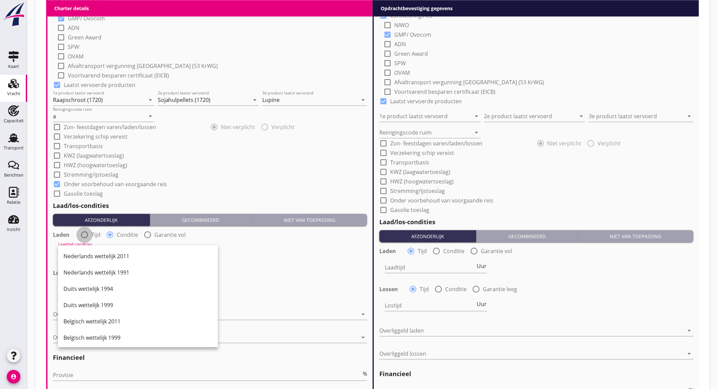
click at [83, 232] on div at bounding box center [85, 235] width 12 height 12
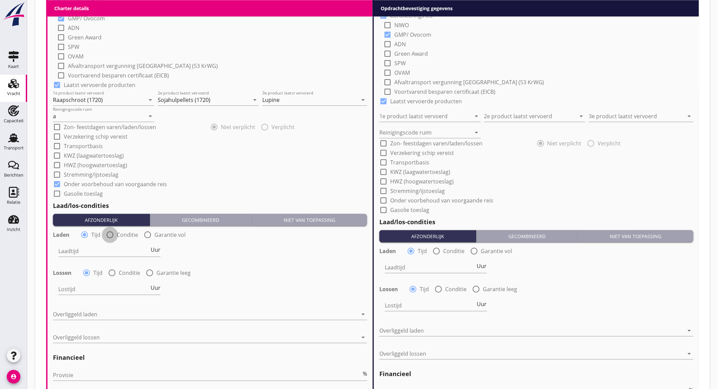
click at [107, 236] on div at bounding box center [110, 235] width 12 height 12
radio input "false"
radio input "true"
click at [113, 249] on div at bounding box center [130, 250] width 144 height 11
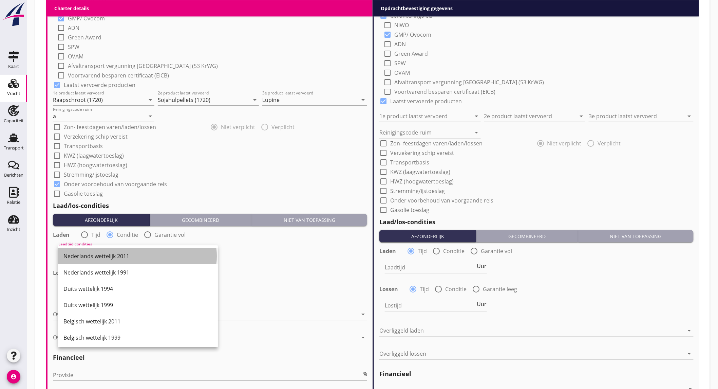
click at [111, 252] on div "Nederlands wettelijk 2011" at bounding box center [137, 256] width 149 height 8
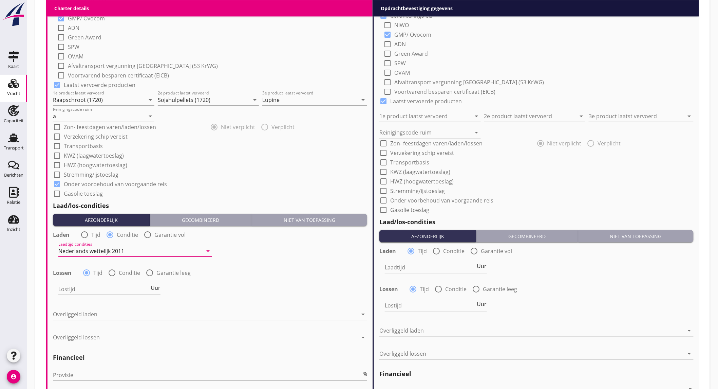
click at [150, 270] on div at bounding box center [150, 273] width 12 height 12
radio input "false"
radio input "true"
click at [344, 293] on div "date_range" at bounding box center [344, 288] width 45 height 21
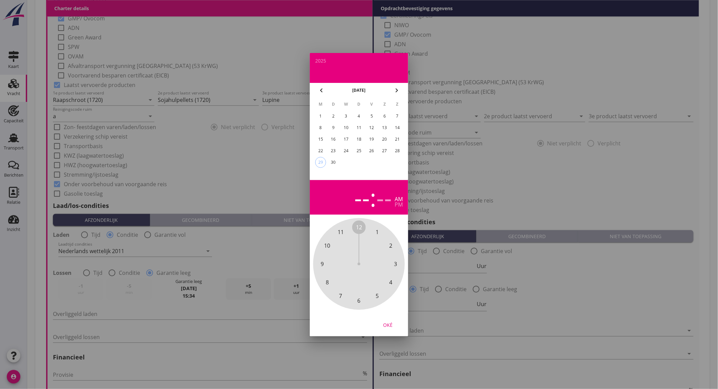
click at [395, 85] on button "chevron_right" at bounding box center [397, 90] width 12 height 12
click at [372, 116] on div "3" at bounding box center [372, 116] width 11 height 11
drag, startPoint x: 358, startPoint y: 227, endPoint x: 348, endPoint y: 228, distance: 10.2
click at [348, 228] on div "12 1 2 3 4 5 6 7 8 9 10 11" at bounding box center [358, 263] width 73 height 73
drag, startPoint x: 354, startPoint y: 226, endPoint x: 350, endPoint y: 227, distance: 4.0
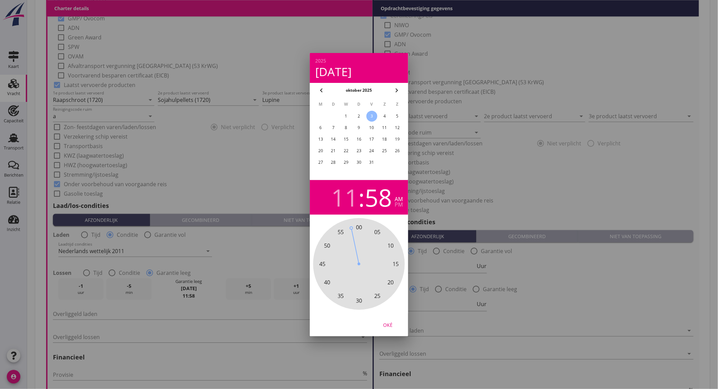
click at [350, 227] on div "00 05 10 15 20 25 30 35 40 45 50 55" at bounding box center [358, 263] width 73 height 73
click at [355, 229] on div at bounding box center [357, 245] width 4 height 35
click at [386, 116] on div "4" at bounding box center [384, 116] width 11 height 11
click at [391, 319] on button "Oké" at bounding box center [388, 324] width 30 height 12
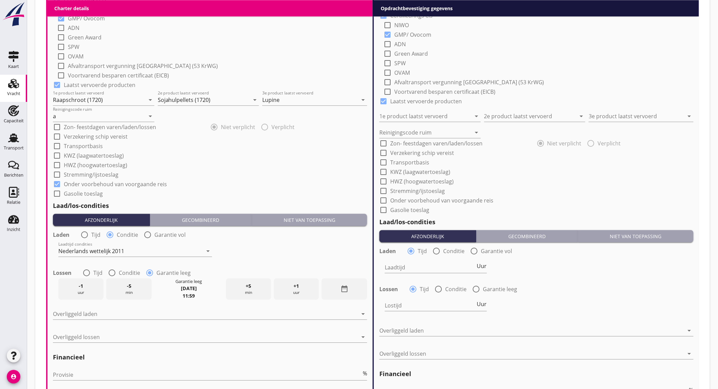
scroll to position [301, 0]
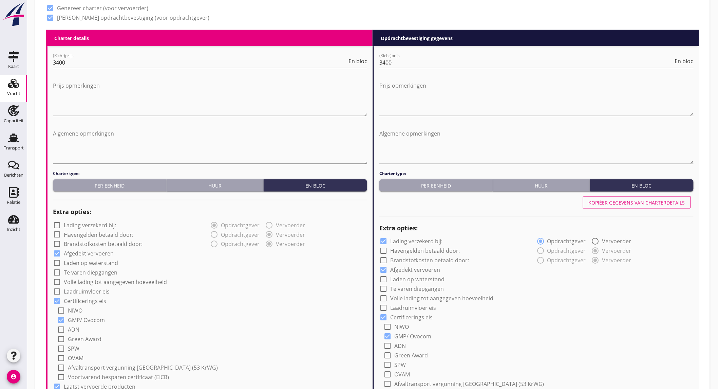
click at [94, 130] on textarea "Algemene opmerkingen" at bounding box center [210, 146] width 314 height 36
click at [94, 130] on textarea "schipper niet beschikbaar wk 41" at bounding box center [210, 146] width 314 height 36
type textarea "schipper niet beschikbaar wk 41"
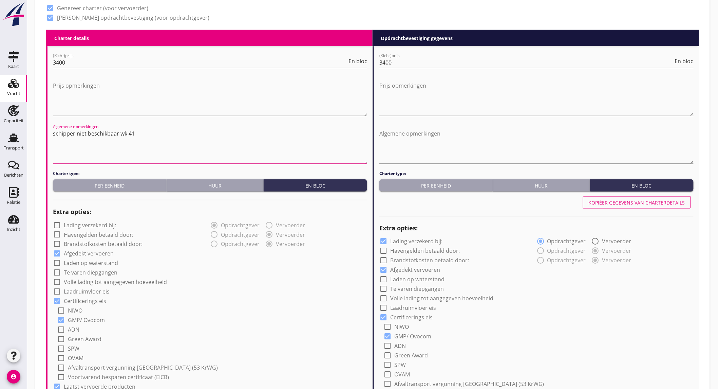
click at [411, 130] on textarea "Algemene opmerkingen" at bounding box center [536, 146] width 314 height 36
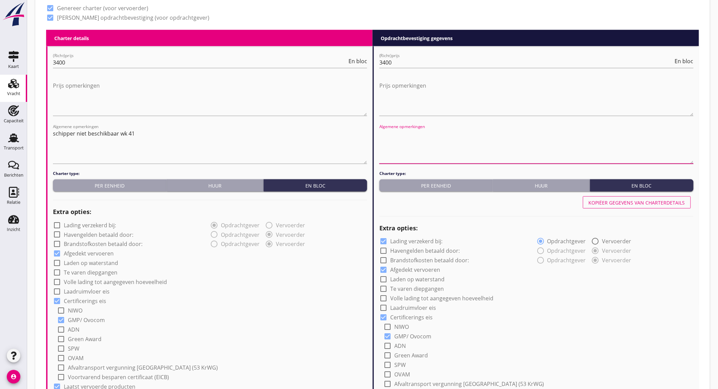
paste textarea "schipper niet beschikbaar wk 41"
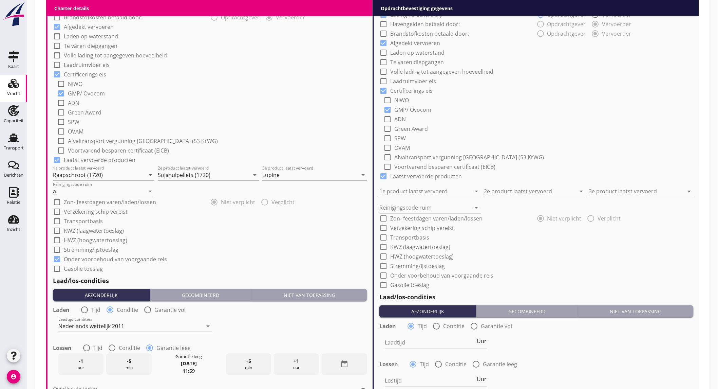
scroll to position [641, 0]
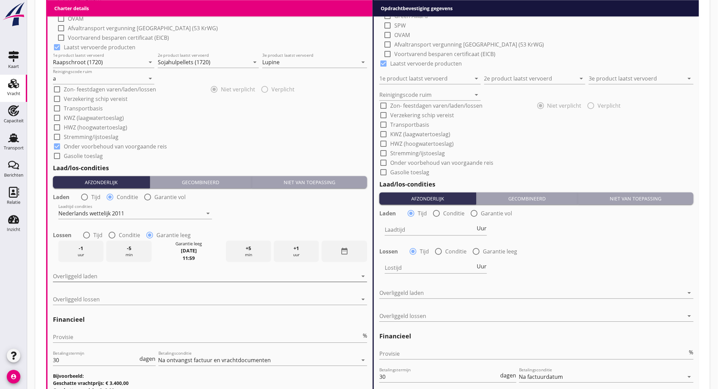
type textarea "schipper niet beschikbaar wk 41"
click at [106, 277] on div at bounding box center [205, 275] width 305 height 11
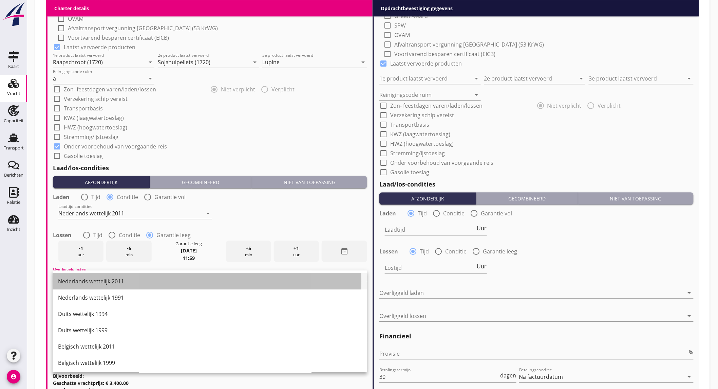
click at [105, 279] on div "Nederlands wettelijk 2011" at bounding box center [210, 281] width 304 height 8
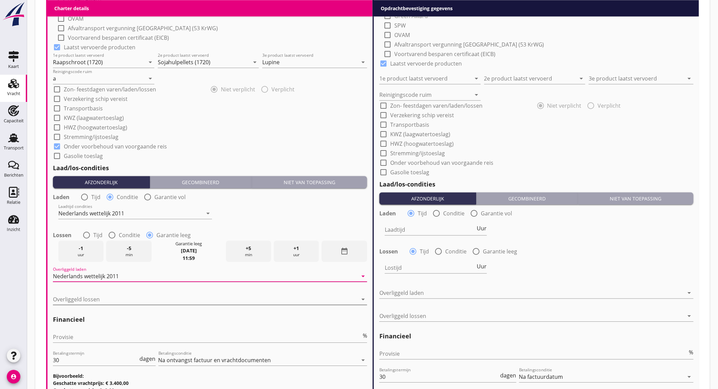
click at [96, 294] on div at bounding box center [205, 299] width 305 height 11
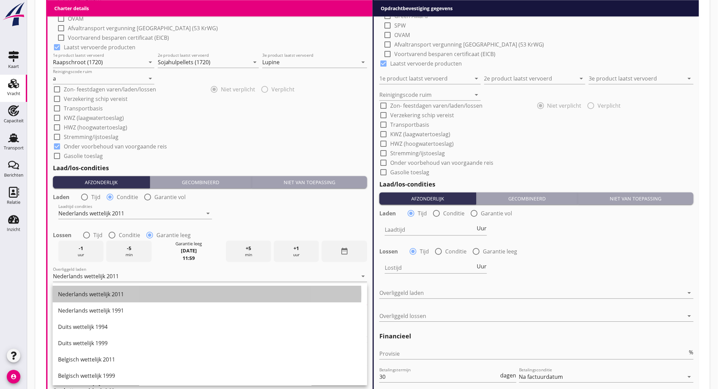
click at [96, 294] on div "Nederlands wettelijk 2011" at bounding box center [210, 294] width 304 height 8
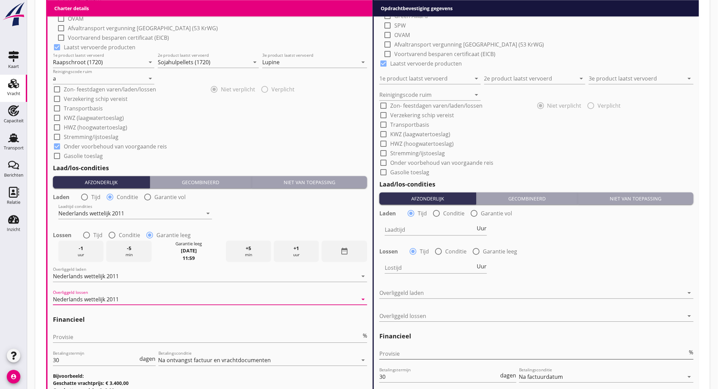
click at [409, 349] on input "Provisie" at bounding box center [533, 353] width 308 height 11
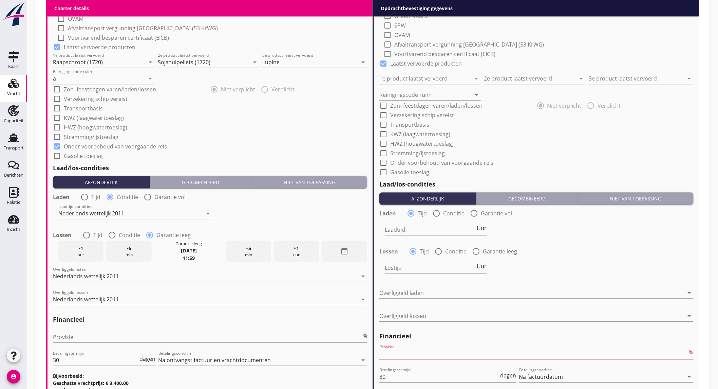
type input "2"
type input "2.5"
click at [614, 233] on div "Laadtijd Uur" at bounding box center [537, 230] width 316 height 24
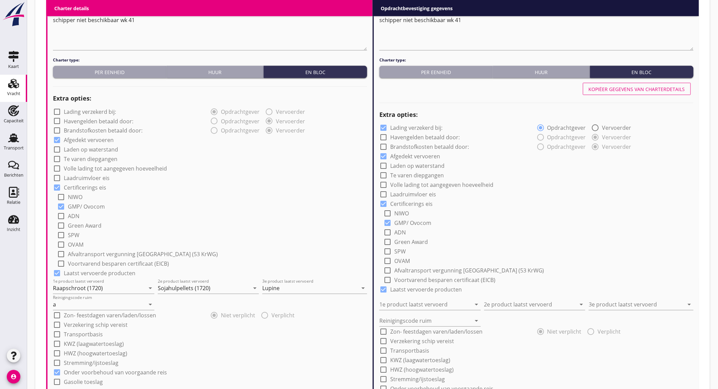
click at [646, 92] on div "Kopiëer gegevens van charterdetails" at bounding box center [637, 89] width 96 height 7
checkbox input "false"
type input "Raapschroot (1720)"
type input "Sojahulpellets (1720)"
type input "Lupine"
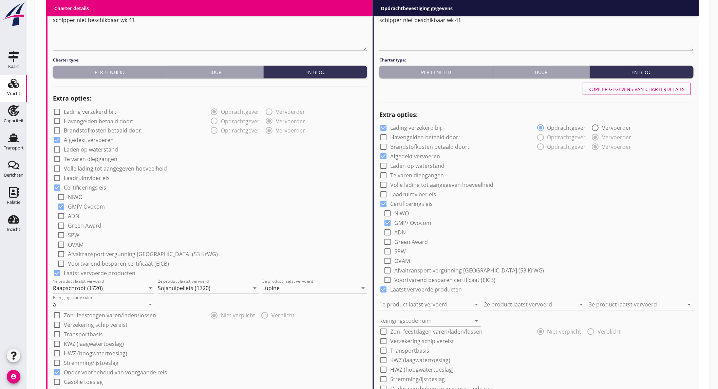
type input "a"
checkbox input "true"
radio input "false"
radio input "true"
radio input "false"
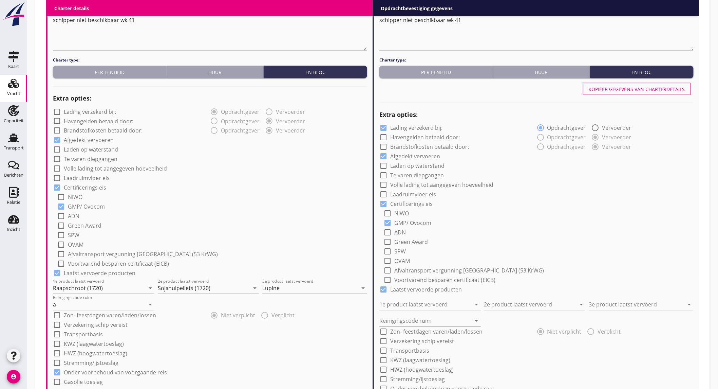
radio input "true"
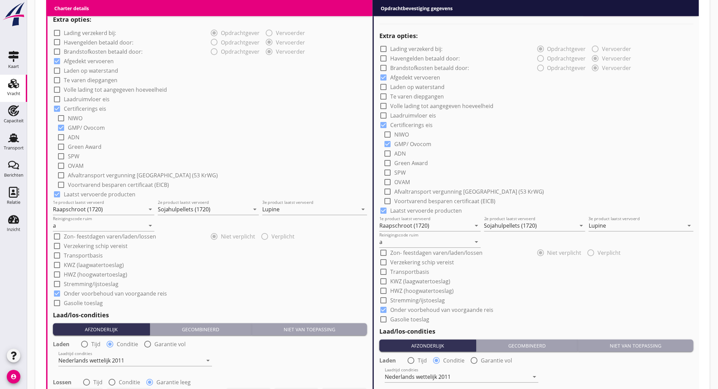
scroll to position [154, 0]
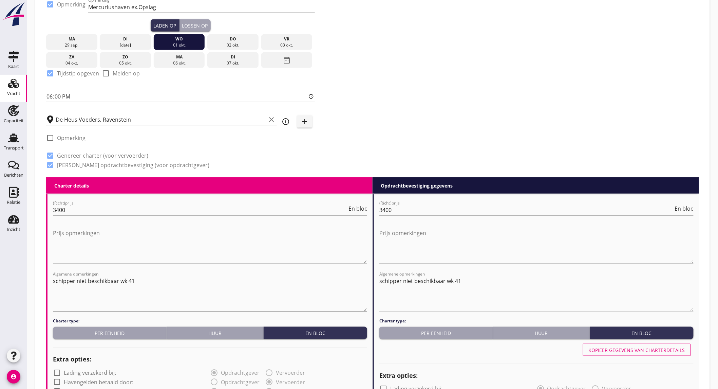
click at [144, 278] on textarea "schipper niet beschikbaar wk 41" at bounding box center [210, 293] width 314 height 36
type textarea "schipper niet beschikbaar wk 41 Vol maken tot onder de luiken"
click at [495, 279] on textarea "schipper niet beschikbaar wk 41" at bounding box center [536, 293] width 314 height 36
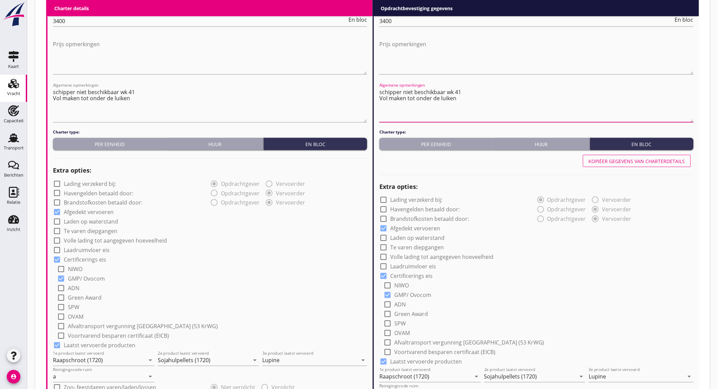
scroll to position [720, 0]
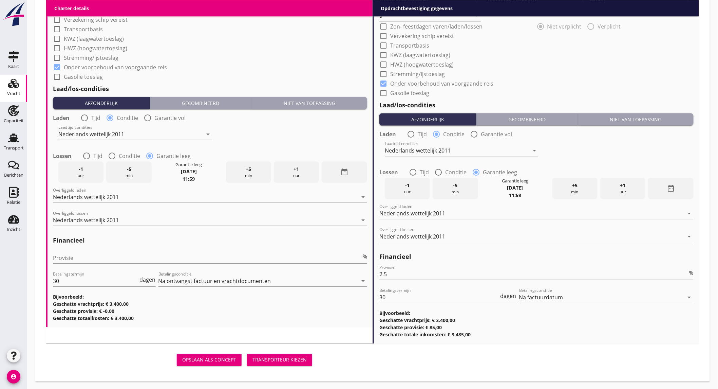
type textarea "schipper niet beschikbaar wk 41 Vol maken tot onder de luiken"
drag, startPoint x: 294, startPoint y: 355, endPoint x: 49, endPoint y: 270, distance: 258.8
click at [293, 356] on div "Transporteur kiezen" at bounding box center [279, 359] width 54 height 7
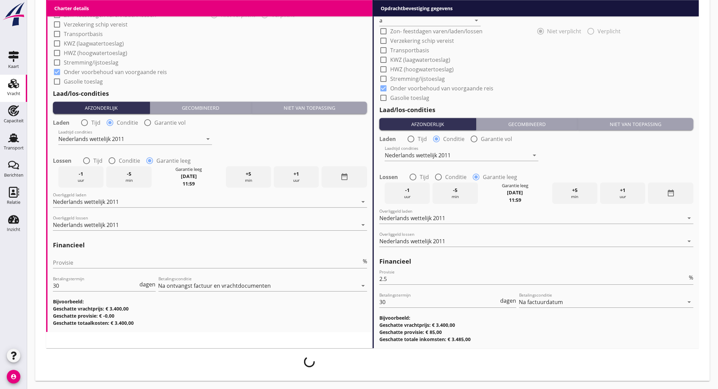
scroll to position [714, 0]
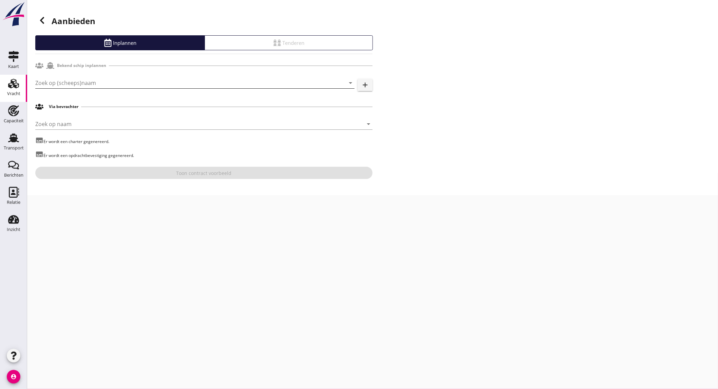
click at [83, 84] on input "Zoek op (scheeps)naam" at bounding box center [185, 82] width 300 height 11
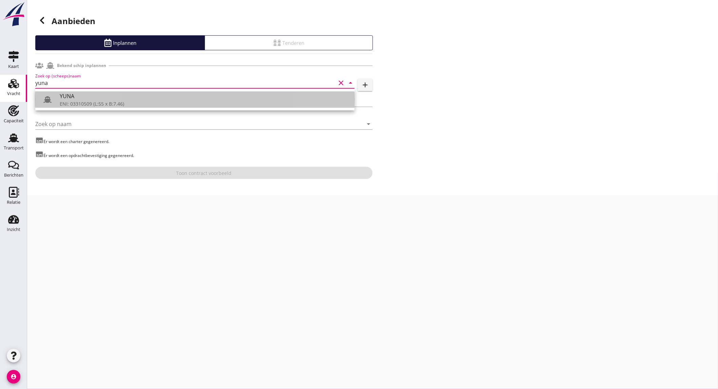
click at [96, 100] on div "ENI: 03310509 (L:55 x B:7.46)" at bounding box center [204, 103] width 289 height 7
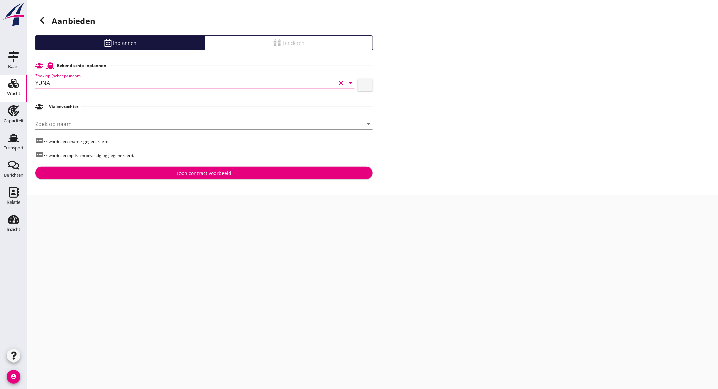
type input "YUNA"
click at [182, 171] on div "Toon contract voorbeeld" at bounding box center [203, 172] width 55 height 7
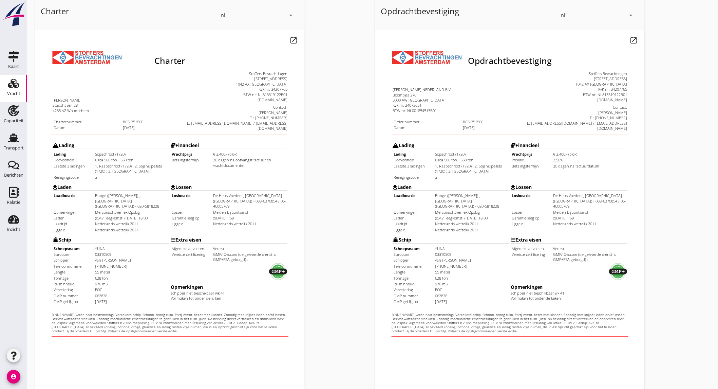
scroll to position [113, 0]
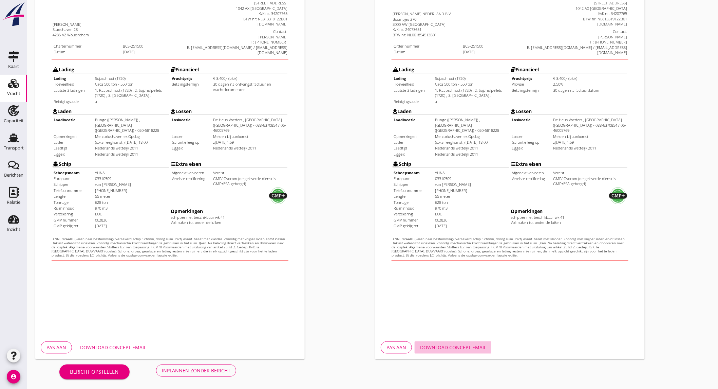
click at [476, 344] on div "Download concept email" at bounding box center [453, 346] width 66 height 7
click at [192, 370] on div "Inplannen zonder bericht" at bounding box center [196, 370] width 69 height 7
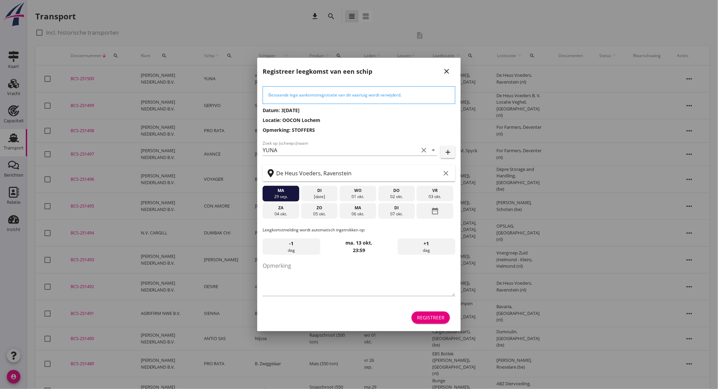
click at [431, 209] on icon "date_range" at bounding box center [435, 211] width 8 height 12
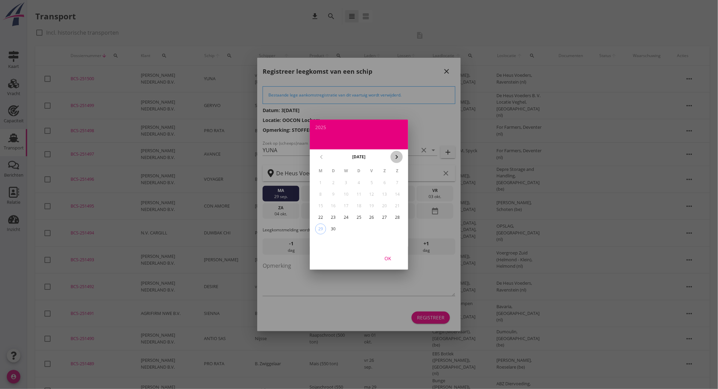
click at [396, 158] on icon "chevron_right" at bounding box center [397, 157] width 8 height 8
click at [382, 181] on div "4" at bounding box center [384, 182] width 11 height 11
click at [388, 259] on div "OK" at bounding box center [387, 257] width 19 height 7
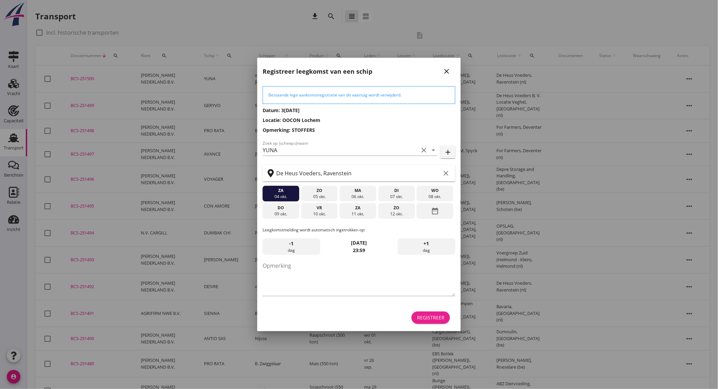
click at [438, 318] on div "Registreer" at bounding box center [430, 317] width 27 height 7
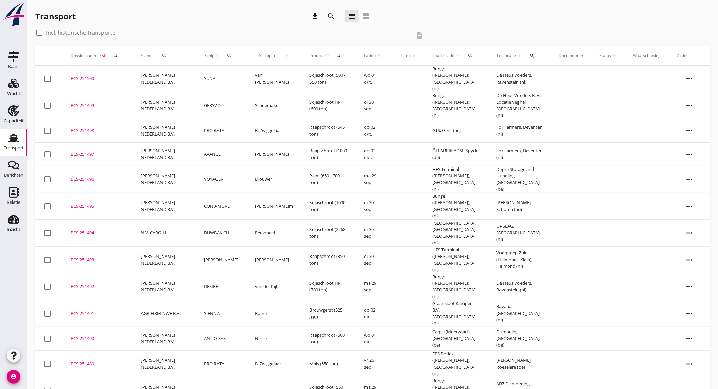
click at [234, 76] on td "YUNA" at bounding box center [221, 78] width 51 height 27
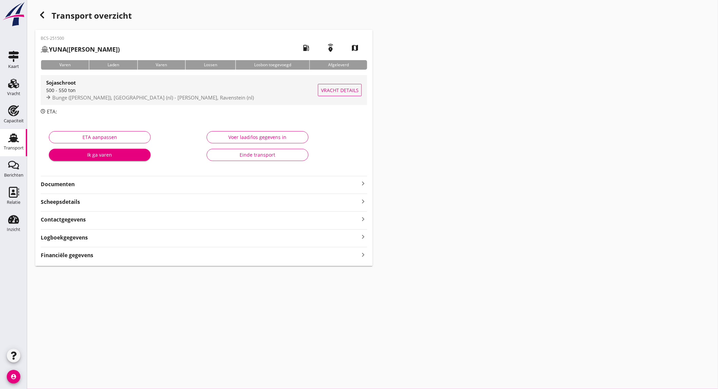
click at [142, 95] on span "Bunge (melden Peterson), Amsterdam (nl) - De Heus Voeders, Ravenstein (nl)" at bounding box center [153, 97] width 202 height 7
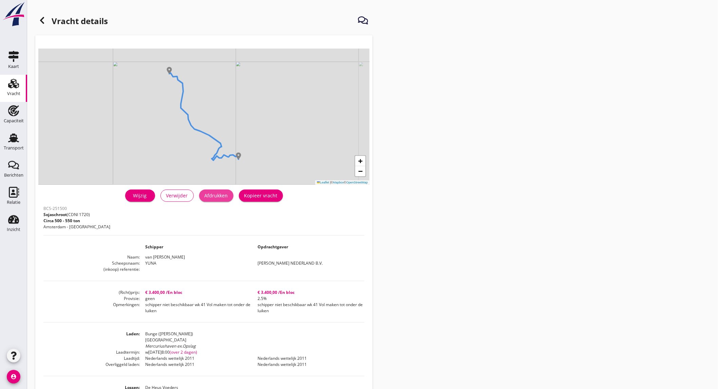
click at [209, 196] on div "Afdrukken" at bounding box center [216, 195] width 23 height 7
click at [41, 20] on use at bounding box center [42, 20] width 4 height 7
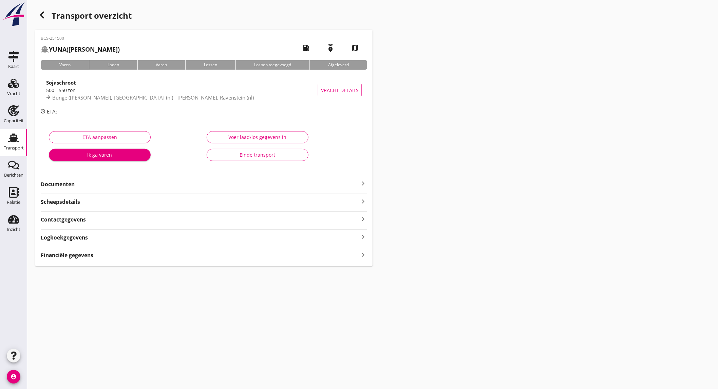
click at [142, 182] on strong "Documenten" at bounding box center [200, 184] width 318 height 8
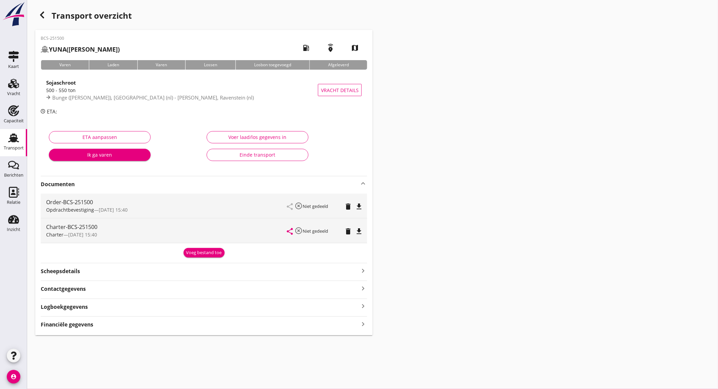
click at [356, 204] on icon "file_download" at bounding box center [359, 206] width 8 height 8
click at [361, 232] on icon "file_download" at bounding box center [359, 231] width 8 height 8
click at [15, 93] on div "Vracht" at bounding box center [13, 93] width 13 height 4
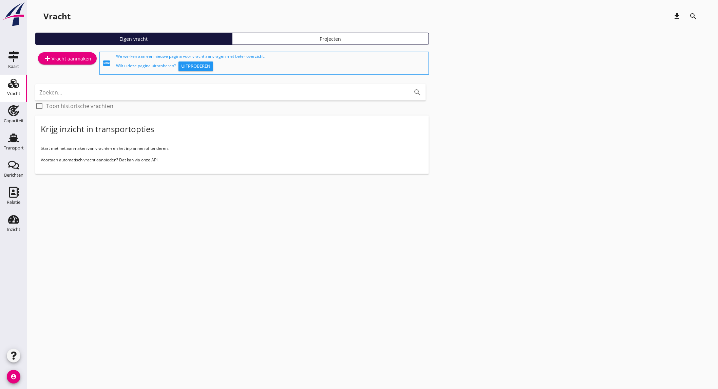
click at [56, 64] on div "add Vracht aanmaken" at bounding box center [67, 63] width 64 height 26
click at [59, 60] on div "add Vracht aanmaken" at bounding box center [67, 58] width 48 height 8
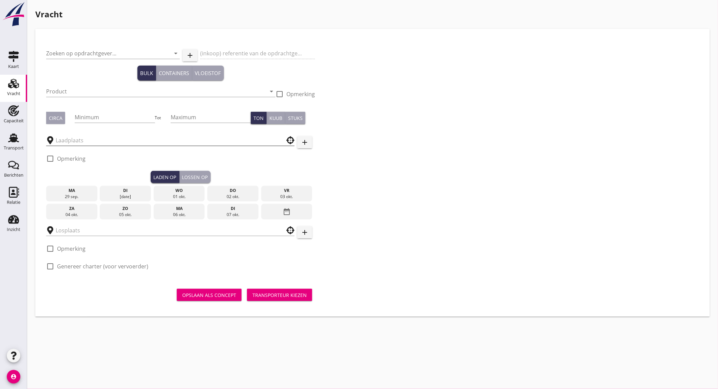
click at [82, 137] on input "text" at bounding box center [166, 140] width 220 height 11
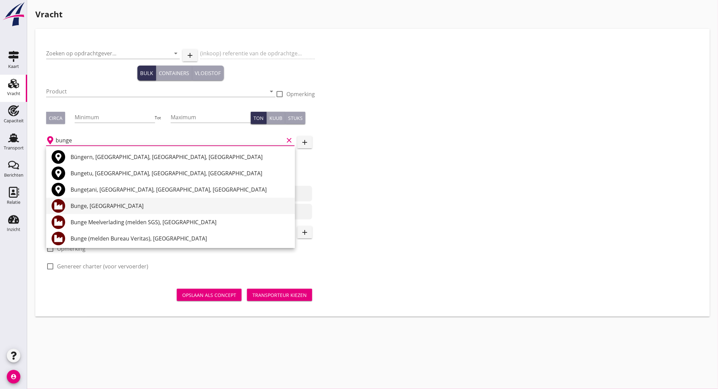
click at [135, 209] on div "Bunge, Amsterdam" at bounding box center [180, 206] width 219 height 8
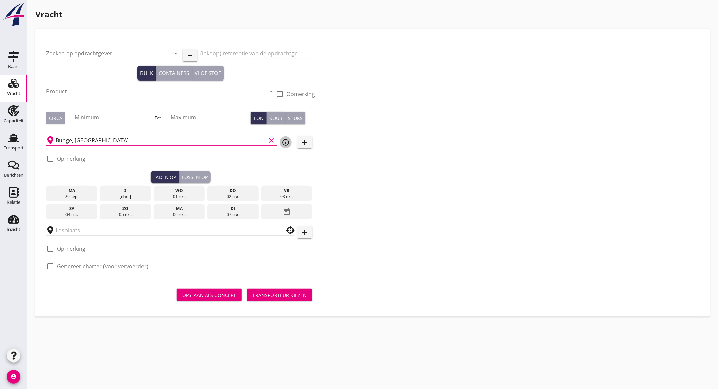
click at [284, 139] on icon "info_outline" at bounding box center [286, 142] width 8 height 8
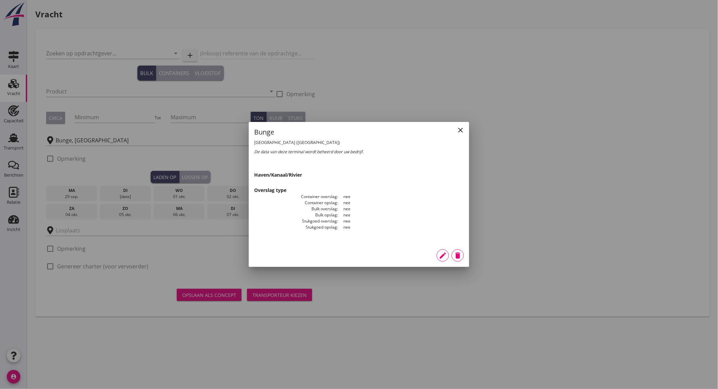
click at [463, 130] on icon "close" at bounding box center [460, 130] width 8 height 8
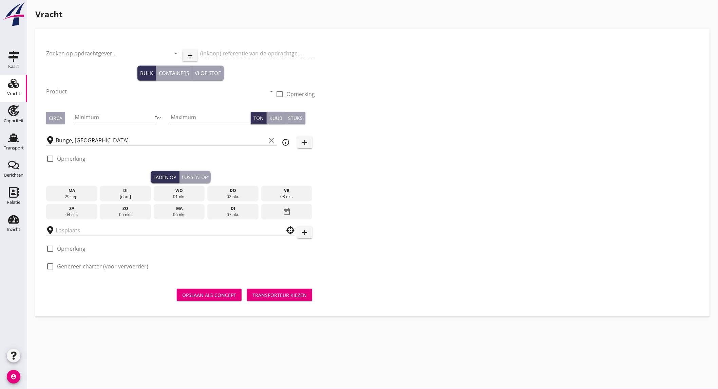
click at [154, 136] on input "Bunge, Amsterdam" at bounding box center [161, 140] width 210 height 11
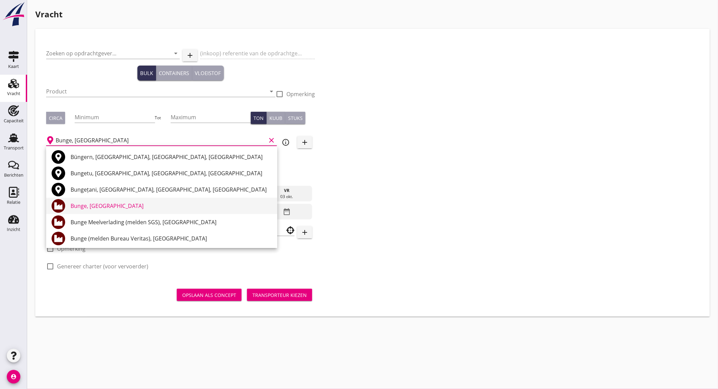
scroll to position [75, 0]
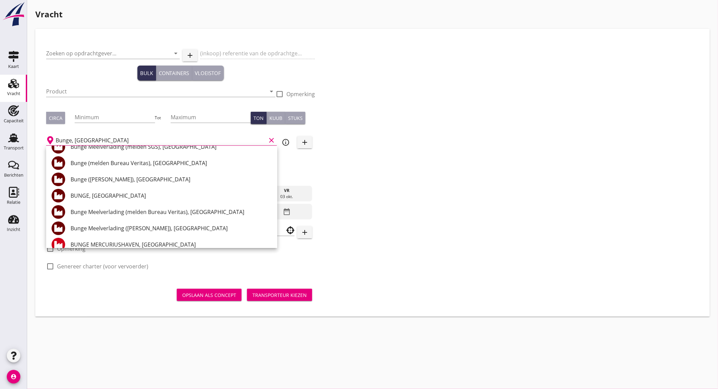
drag, startPoint x: 135, startPoint y: 194, endPoint x: 140, endPoint y: 191, distance: 5.8
click at [135, 194] on div "BUNGE, Amsterdam" at bounding box center [171, 195] width 201 height 8
type input "BUNGE, Amsterdam"
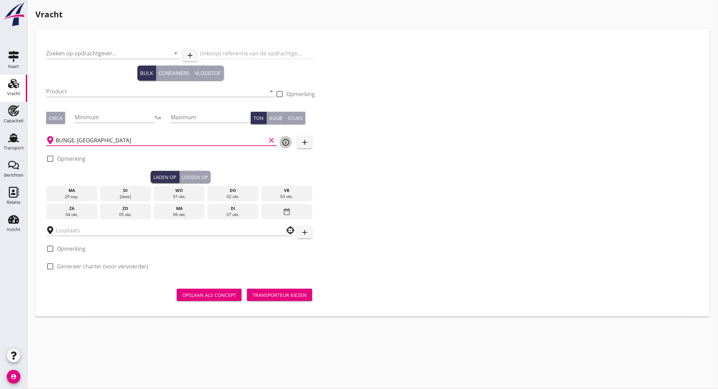
click at [287, 142] on icon "info_outline" at bounding box center [286, 142] width 8 height 8
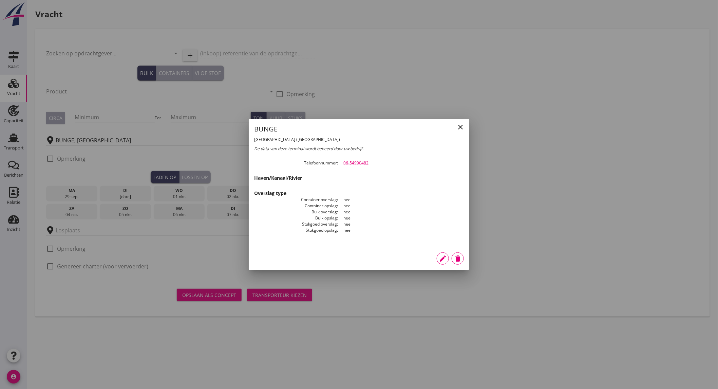
click at [456, 127] on icon "close" at bounding box center [460, 127] width 8 height 8
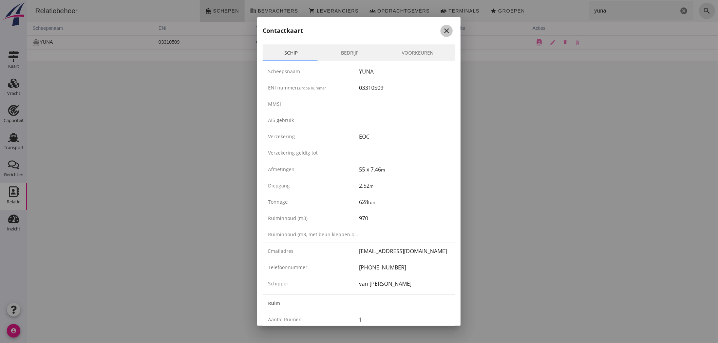
click at [443, 29] on icon "close" at bounding box center [447, 31] width 8 height 8
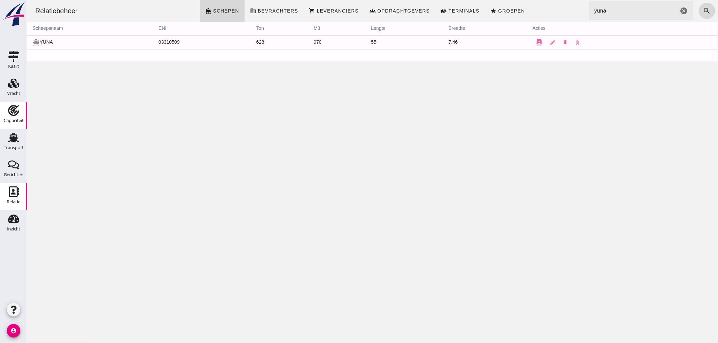
click at [8, 121] on div "Capaciteit" at bounding box center [14, 120] width 20 height 4
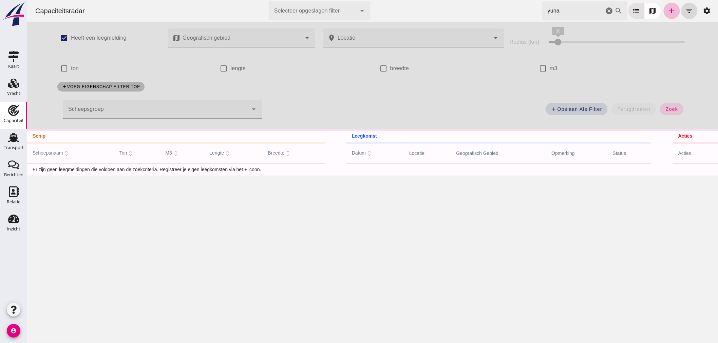
click at [605, 11] on icon "cancel" at bounding box center [609, 11] width 8 height 8
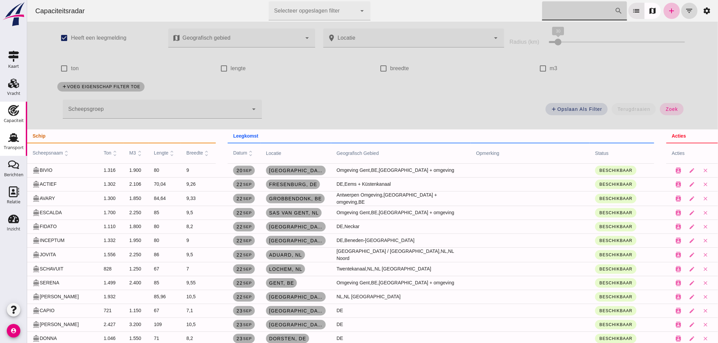
click at [11, 140] on use at bounding box center [13, 137] width 11 height 9
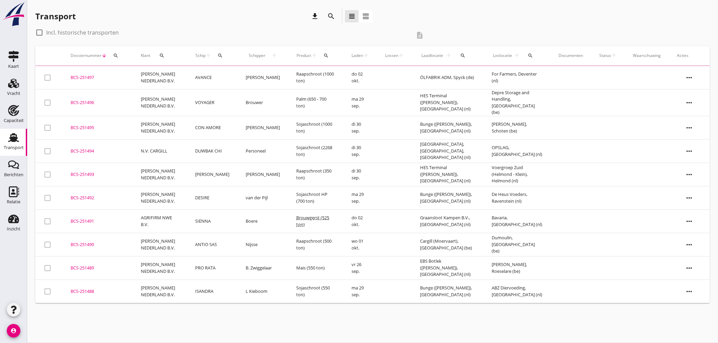
click at [332, 15] on icon "search" at bounding box center [331, 16] width 8 height 8
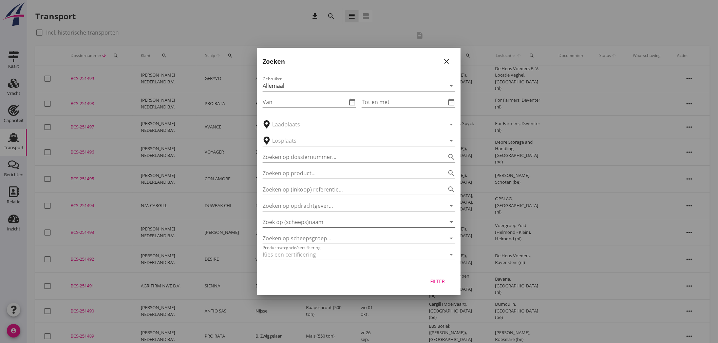
click at [328, 221] on input "Zoek op (scheeps)naam" at bounding box center [350, 222] width 174 height 11
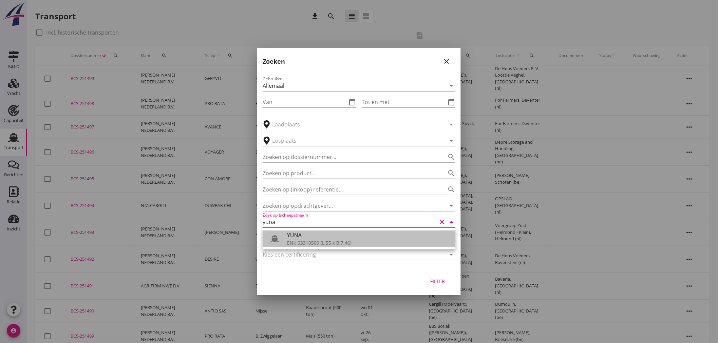
click at [350, 239] on div "YUNA" at bounding box center [368, 235] width 163 height 8
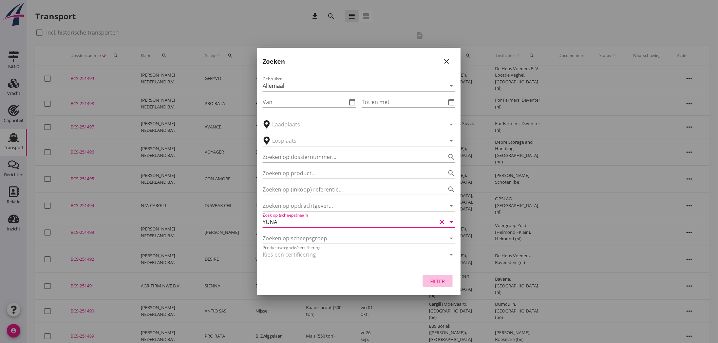
click at [441, 282] on div "Filter" at bounding box center [437, 281] width 19 height 7
type input "YUNA"
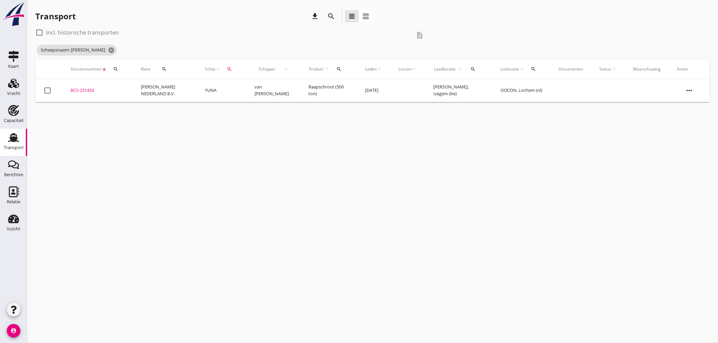
click at [127, 96] on td "BCS-251453 upload_file Drop hier uw bestand om het aan het dossier toe te voegen" at bounding box center [97, 90] width 70 height 23
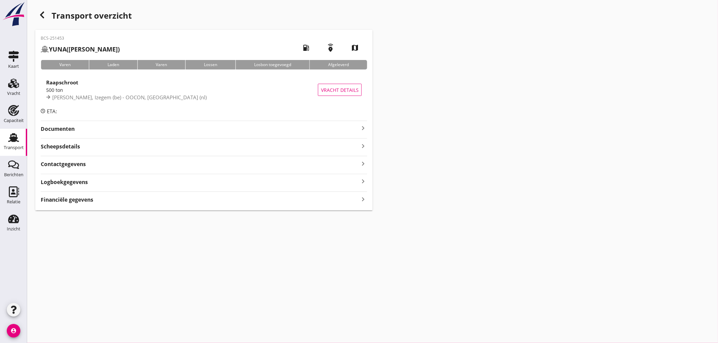
click at [92, 94] on span "Danis, Izegem (be) - OOCON, Lochem (nl)" at bounding box center [129, 97] width 154 height 7
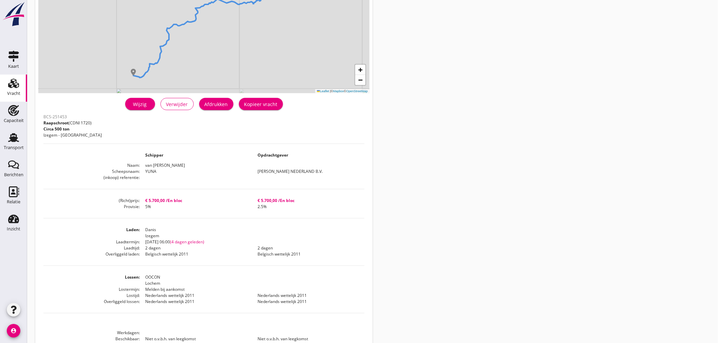
scroll to position [113, 0]
